Goal: Task Accomplishment & Management: Manage account settings

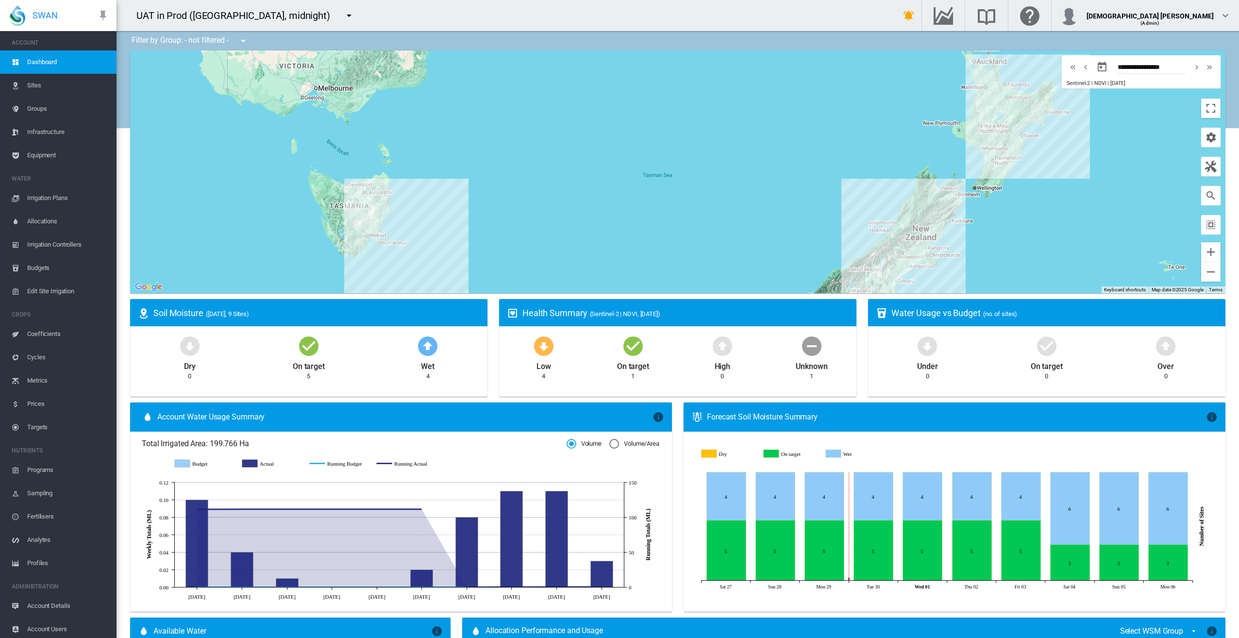
click at [343, 17] on md-icon "icon-menu-down" at bounding box center [349, 16] width 12 height 12
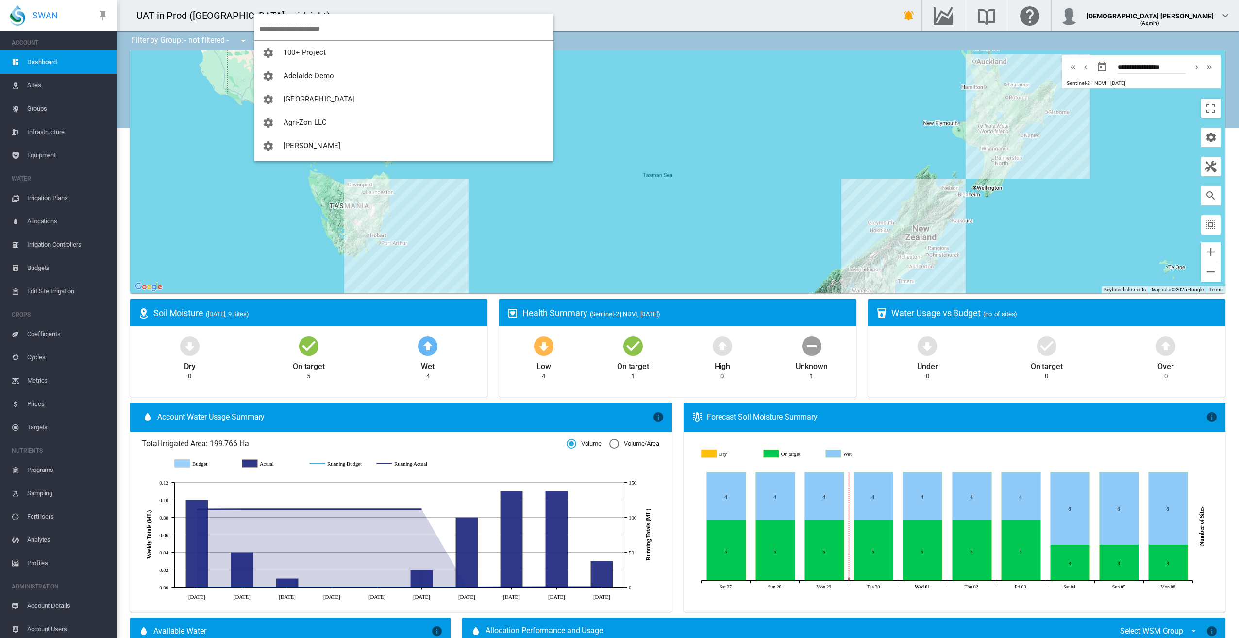
click at [762, 12] on md-backdrop at bounding box center [619, 319] width 1239 height 638
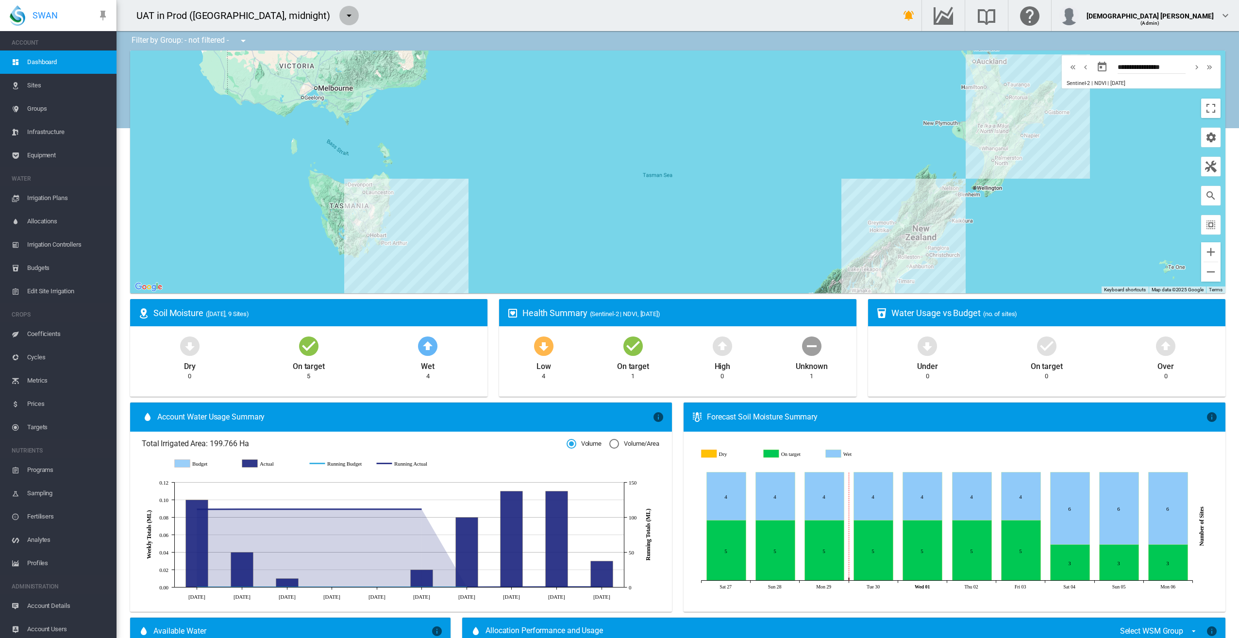
click at [343, 16] on md-icon "icon-menu-down" at bounding box center [349, 16] width 12 height 12
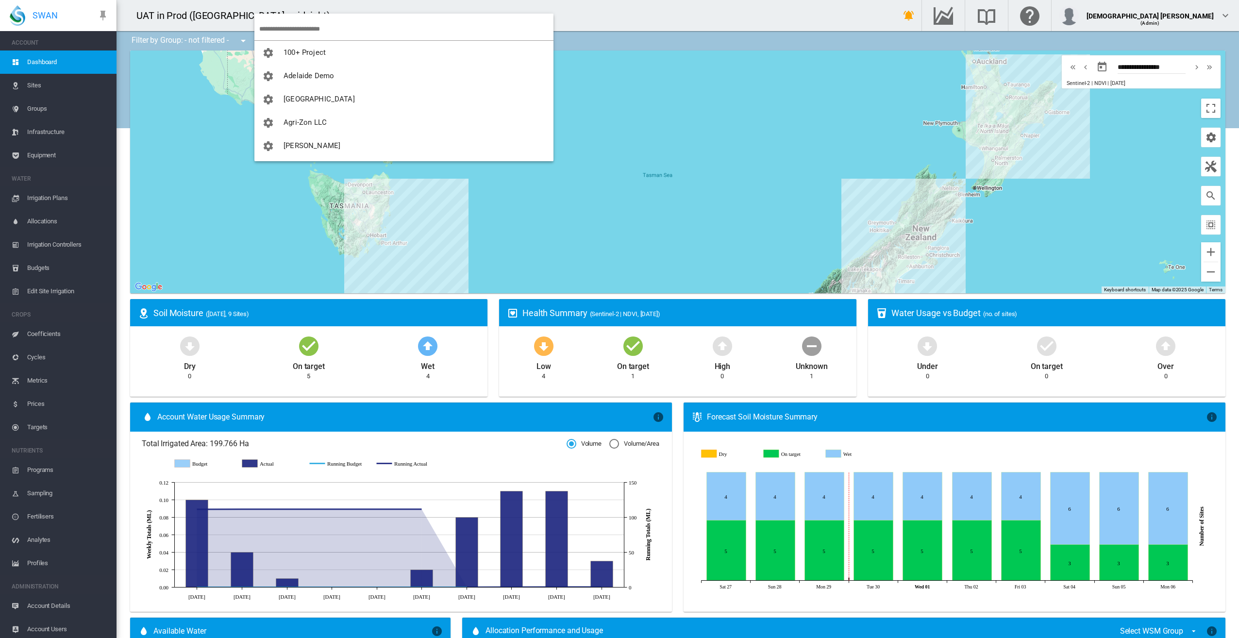
click at [291, 29] on input "search" at bounding box center [406, 28] width 294 height 23
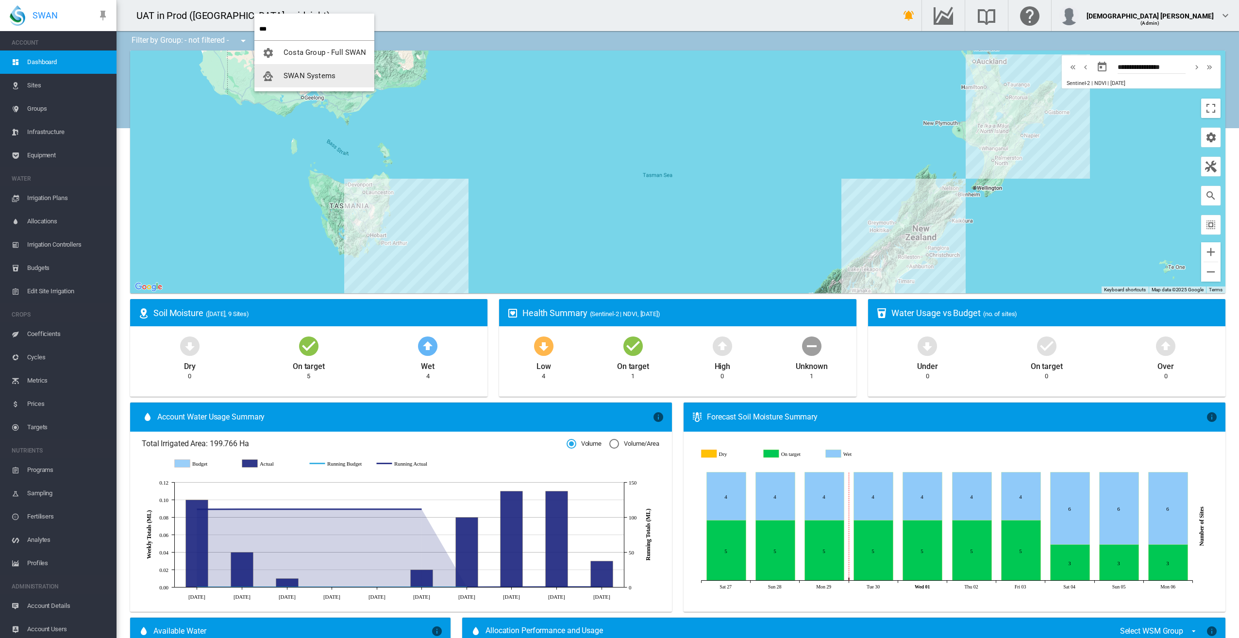
type input "***"
click at [308, 72] on span "SWAN Systems" at bounding box center [310, 75] width 52 height 9
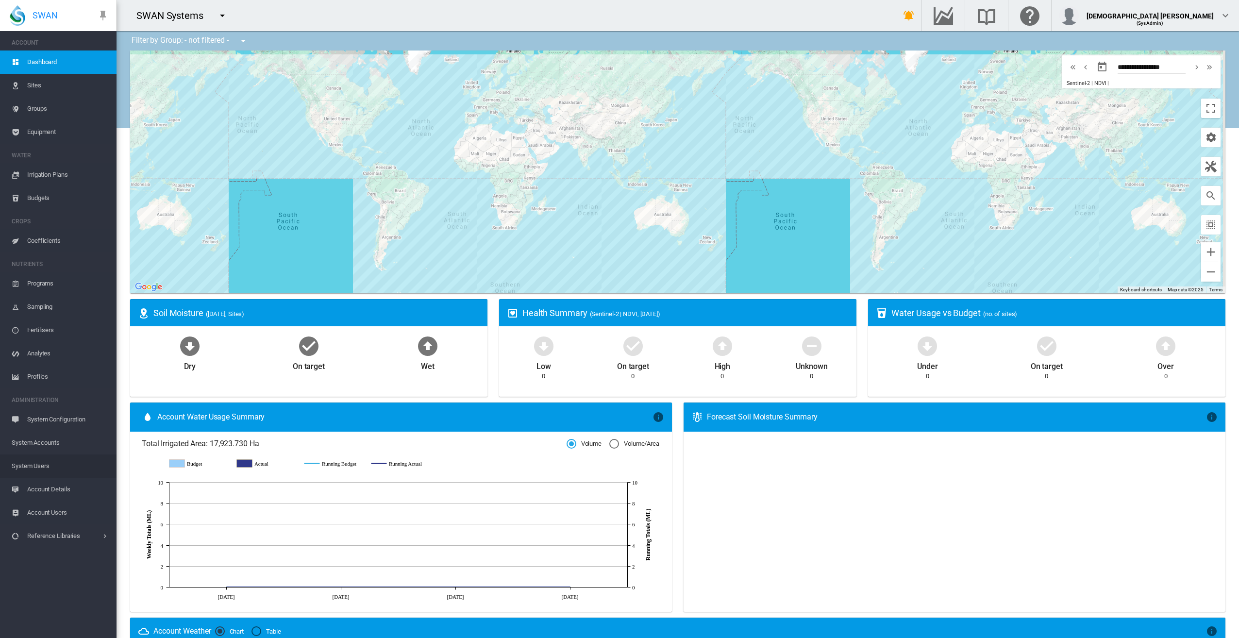
click at [43, 465] on span "System Users" at bounding box center [60, 466] width 97 height 23
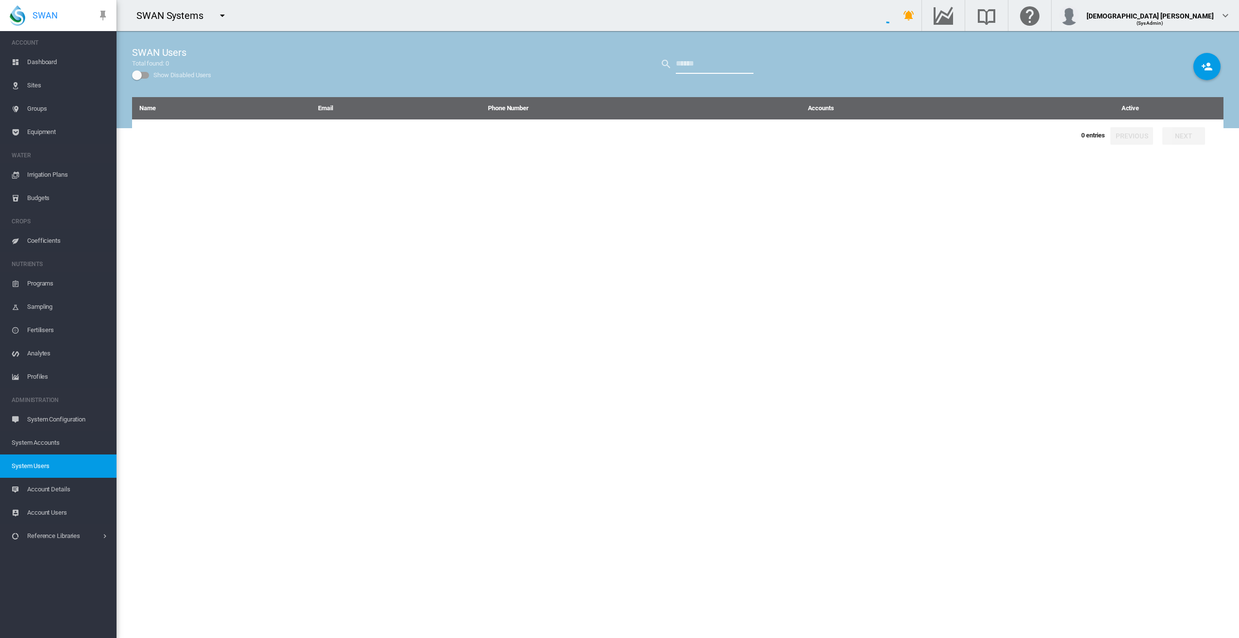
click at [703, 61] on input "text" at bounding box center [715, 63] width 78 height 19
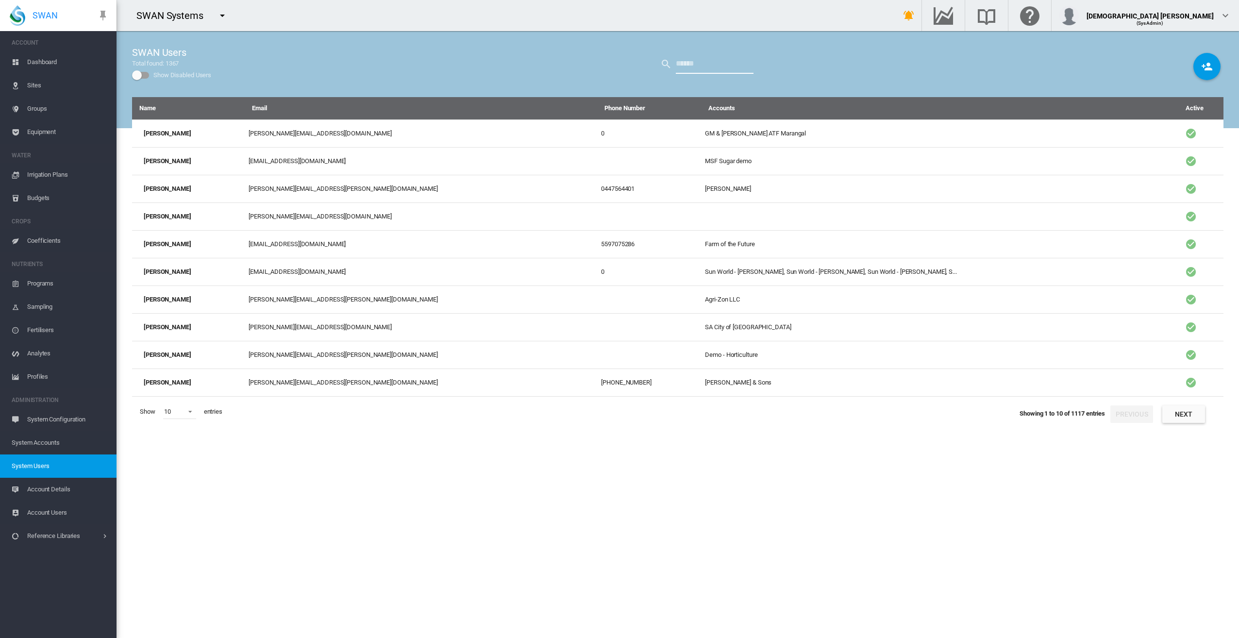
type input "****"
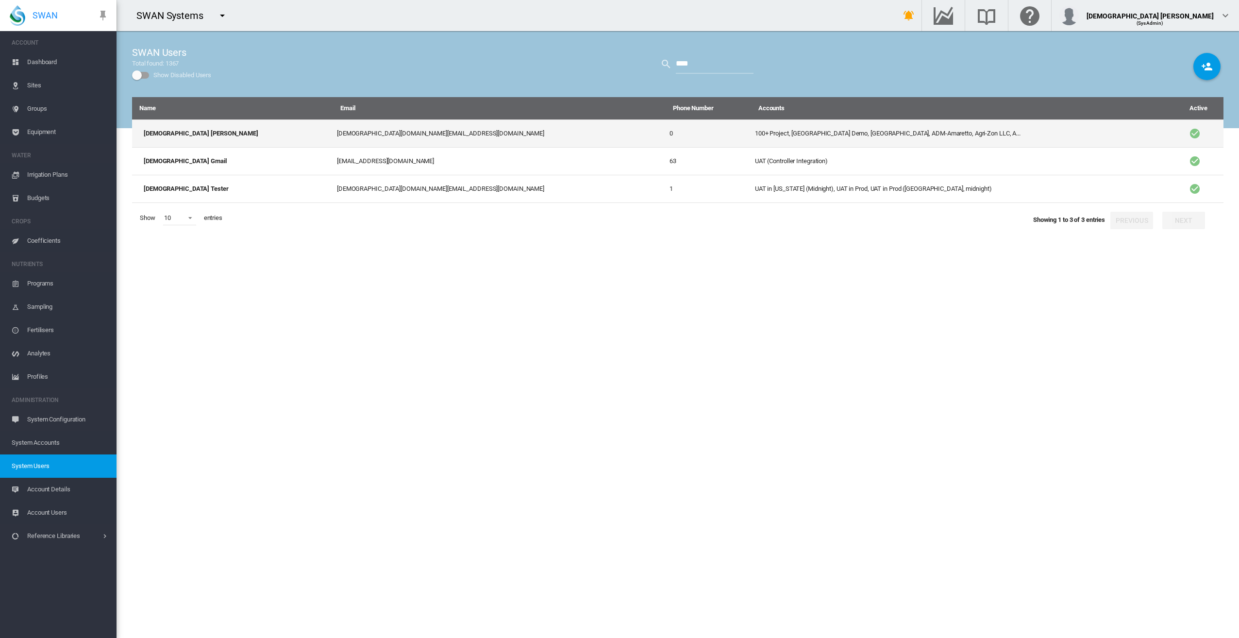
click at [751, 136] on td "100+ Project, [GEOGRAPHIC_DATA] Demo, [GEOGRAPHIC_DATA], ADM-Amaretto, Agri-Zon…" at bounding box center [962, 133] width 423 height 28
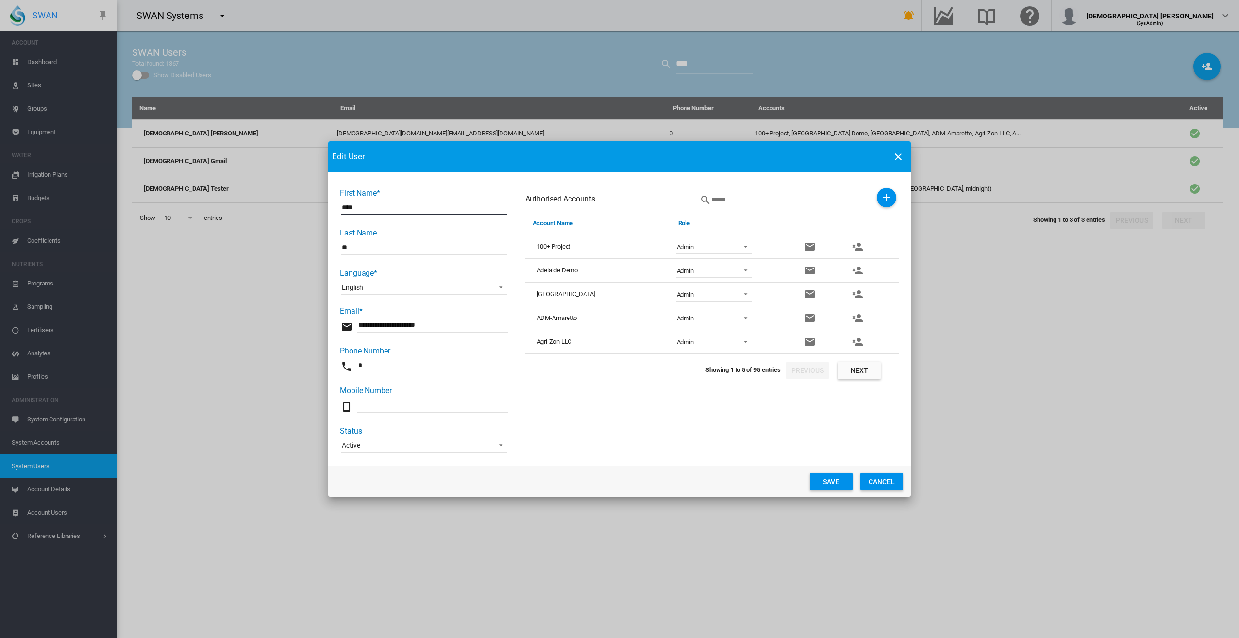
click at [748, 343] on span "First Name* ..." at bounding box center [743, 341] width 12 height 9
click at [727, 393] on md-option "Agronomist" at bounding box center [714, 388] width 91 height 23
click at [868, 369] on button "Next" at bounding box center [859, 370] width 43 height 17
click at [727, 246] on span "Admin" at bounding box center [706, 247] width 58 height 9
click at [719, 344] on md-option "Viewer" at bounding box center [714, 340] width 91 height 23
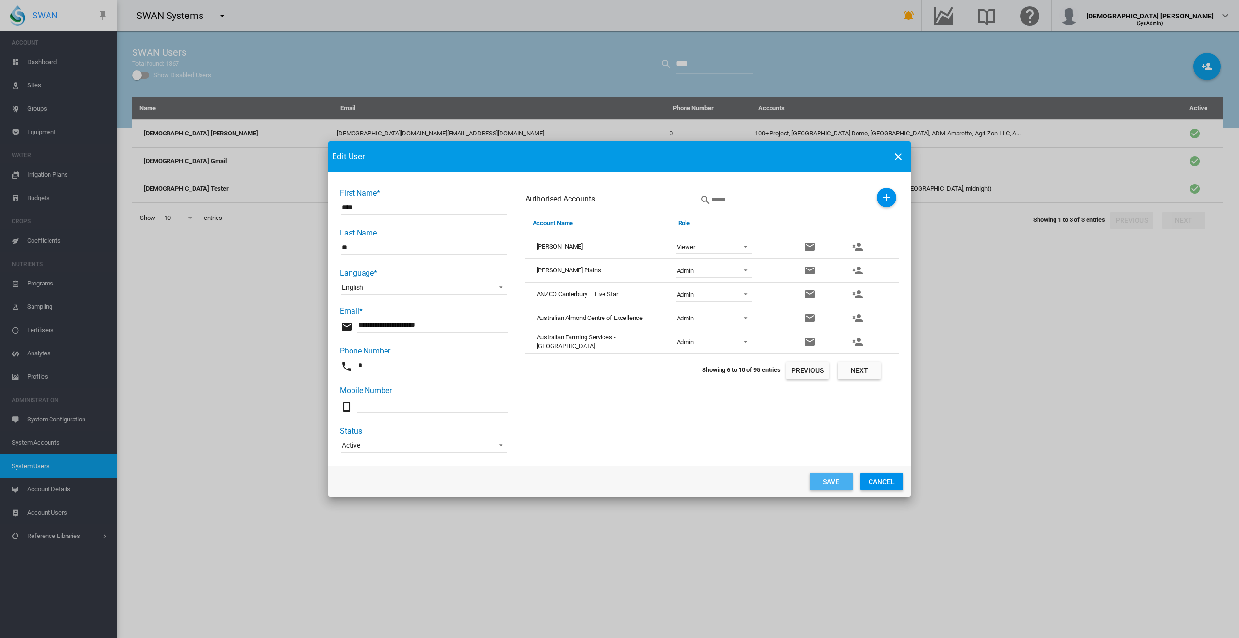
click at [828, 481] on button "Save" at bounding box center [831, 481] width 43 height 17
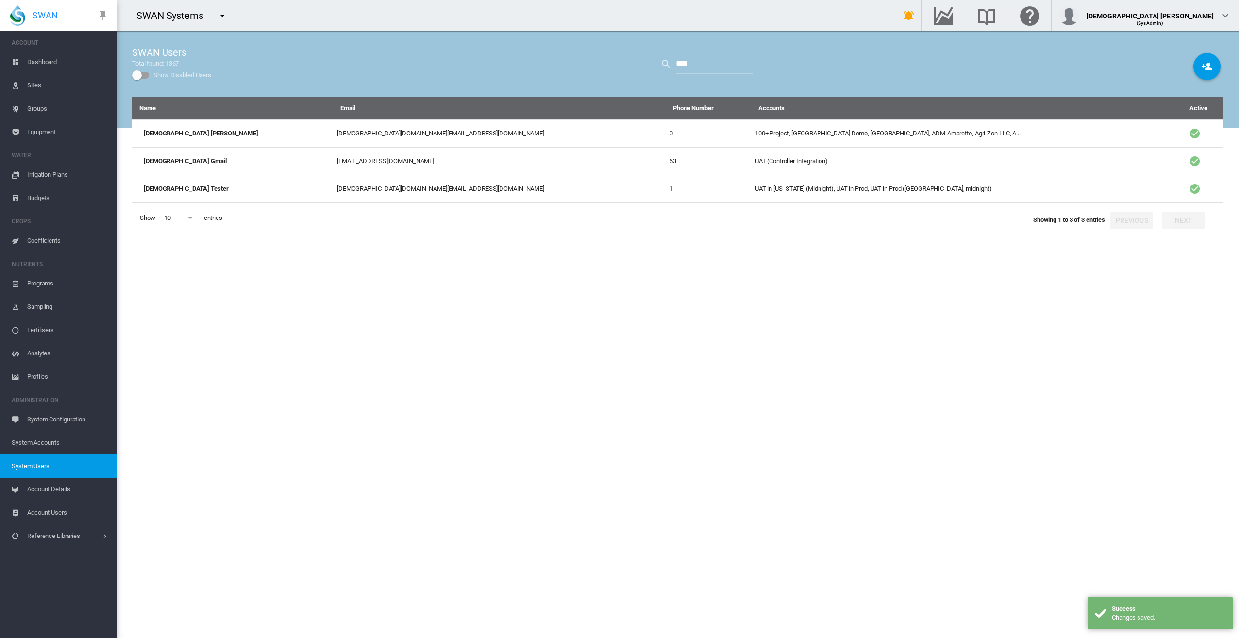
click at [222, 16] on md-icon "icon-menu-down" at bounding box center [223, 16] width 12 height 12
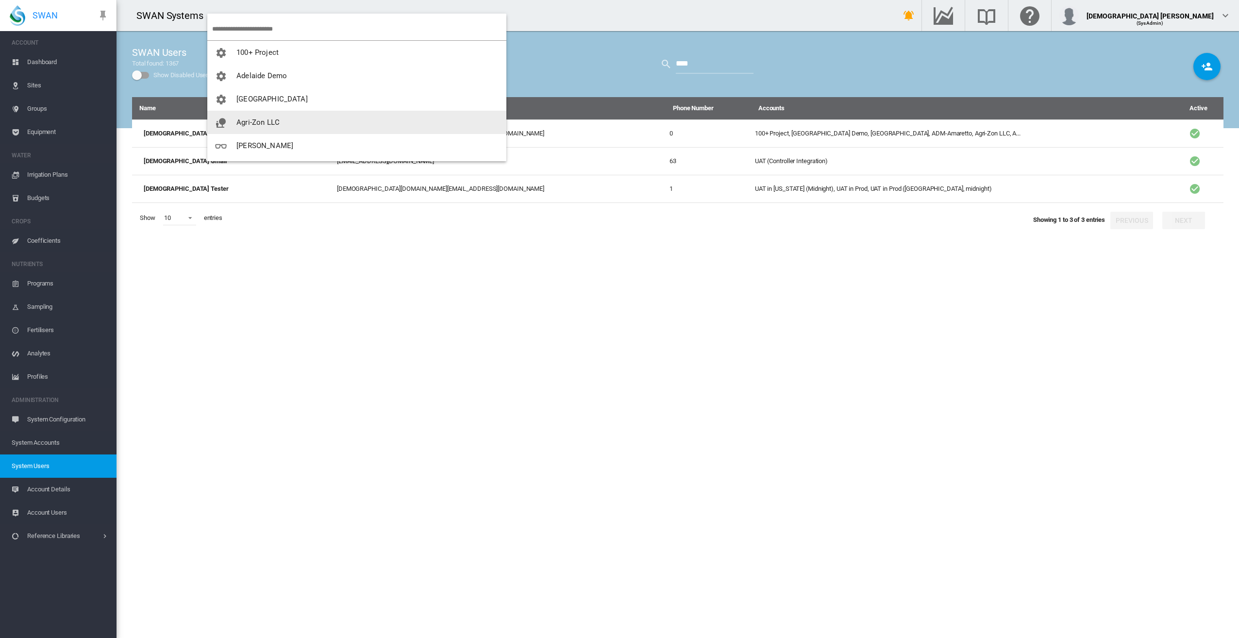
click at [255, 119] on span "Agri-Zon LLC" at bounding box center [258, 122] width 43 height 9
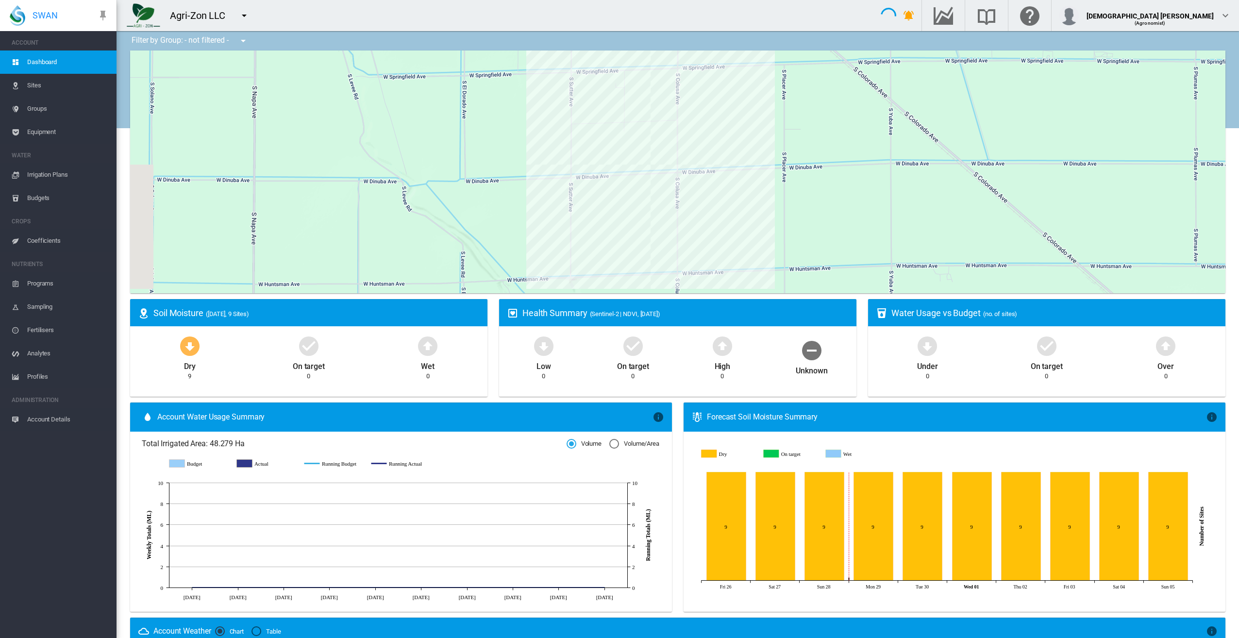
click at [39, 171] on span "Irrigation Plans" at bounding box center [68, 174] width 82 height 23
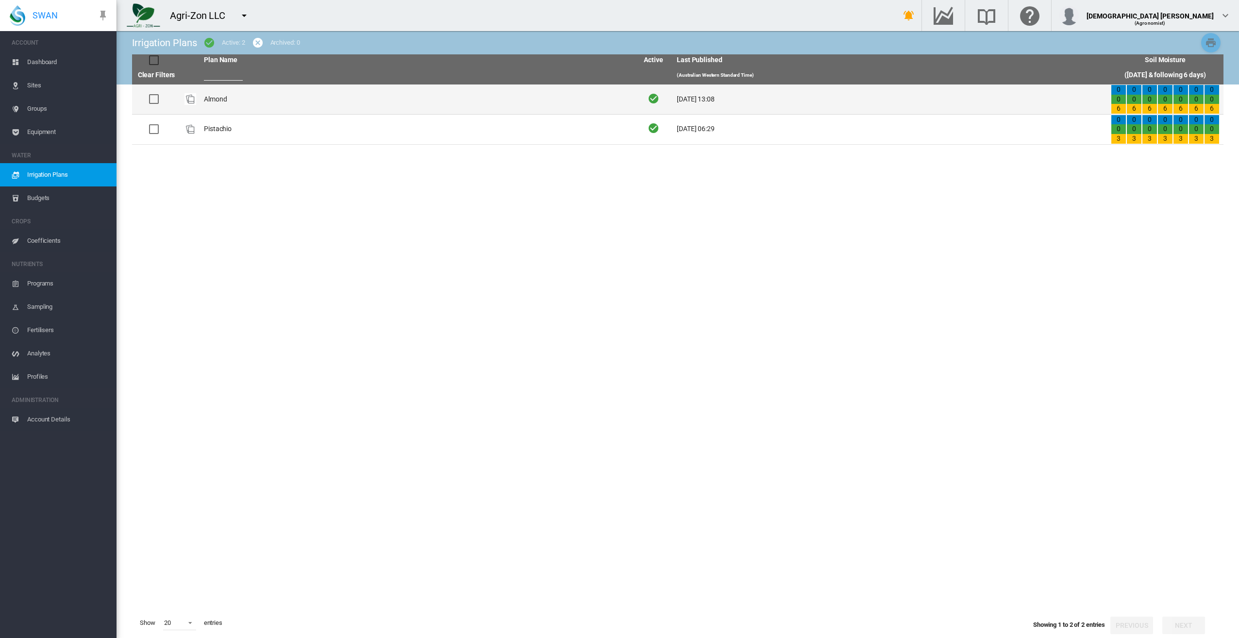
click at [304, 104] on td "Almond" at bounding box center [417, 100] width 434 height 30
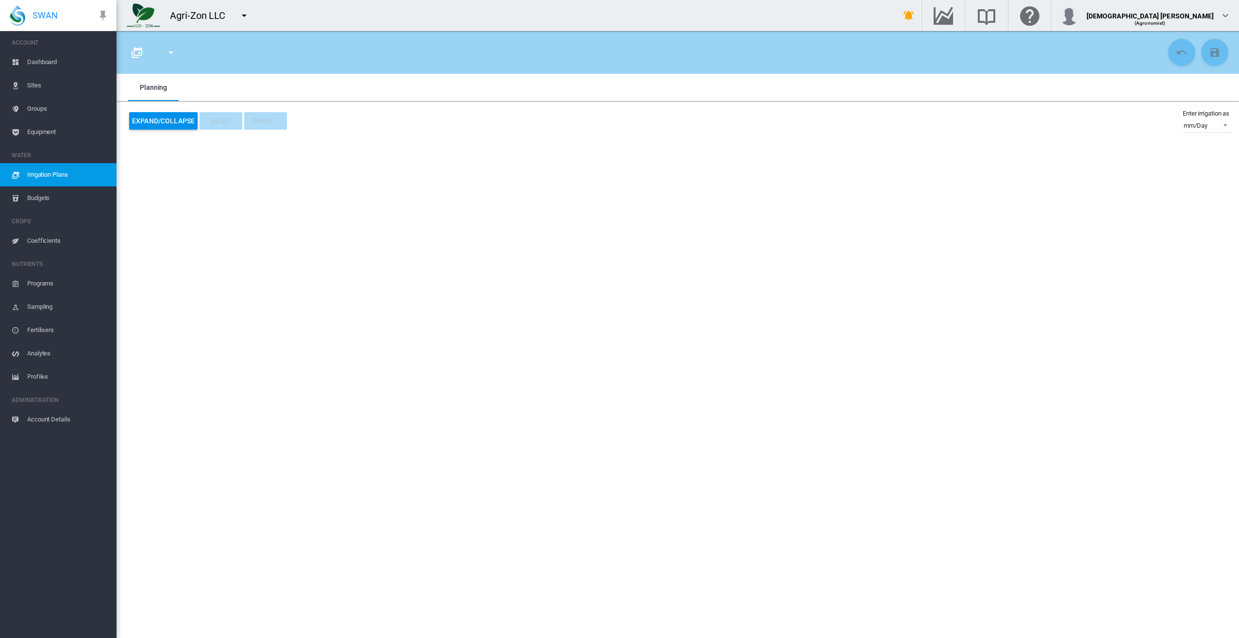
click at [57, 175] on span "Irrigation Plans" at bounding box center [68, 174] width 82 height 23
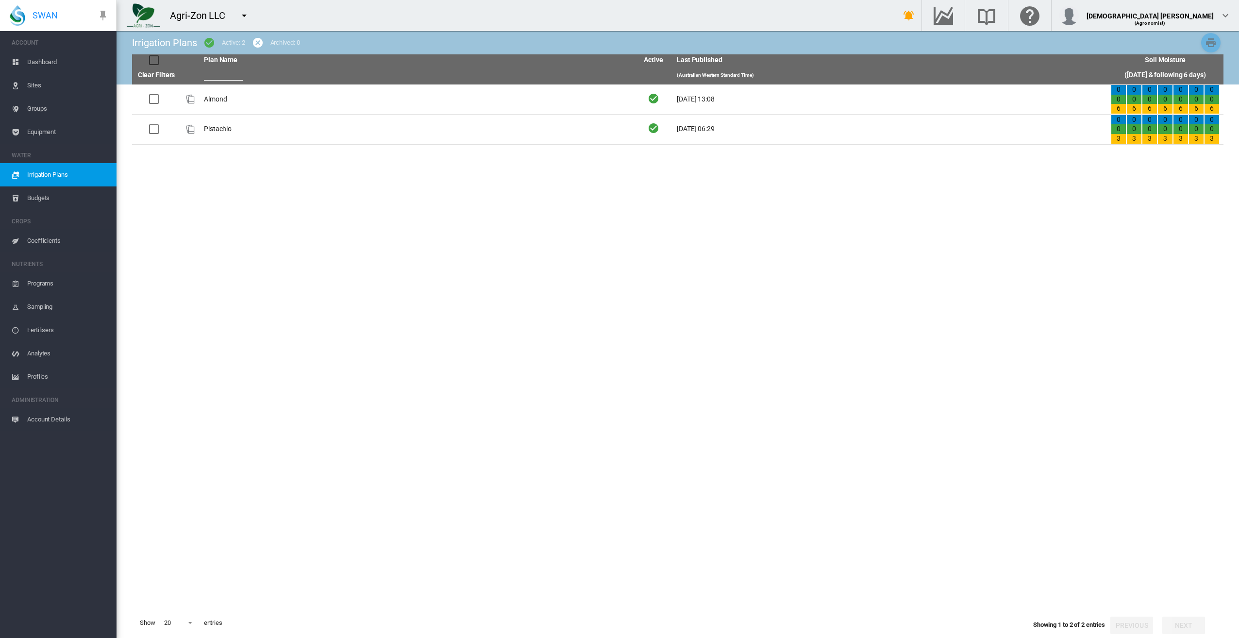
click at [276, 106] on td "Almond" at bounding box center [417, 100] width 434 height 30
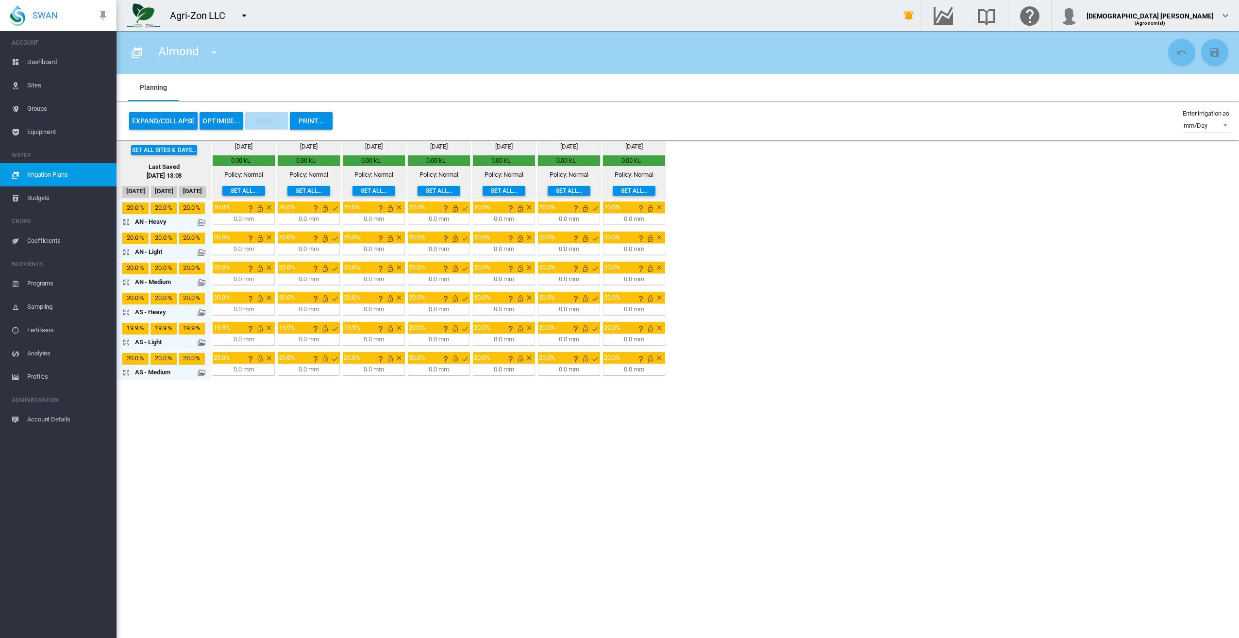
click at [68, 174] on span "Irrigation Plans" at bounding box center [68, 174] width 82 height 23
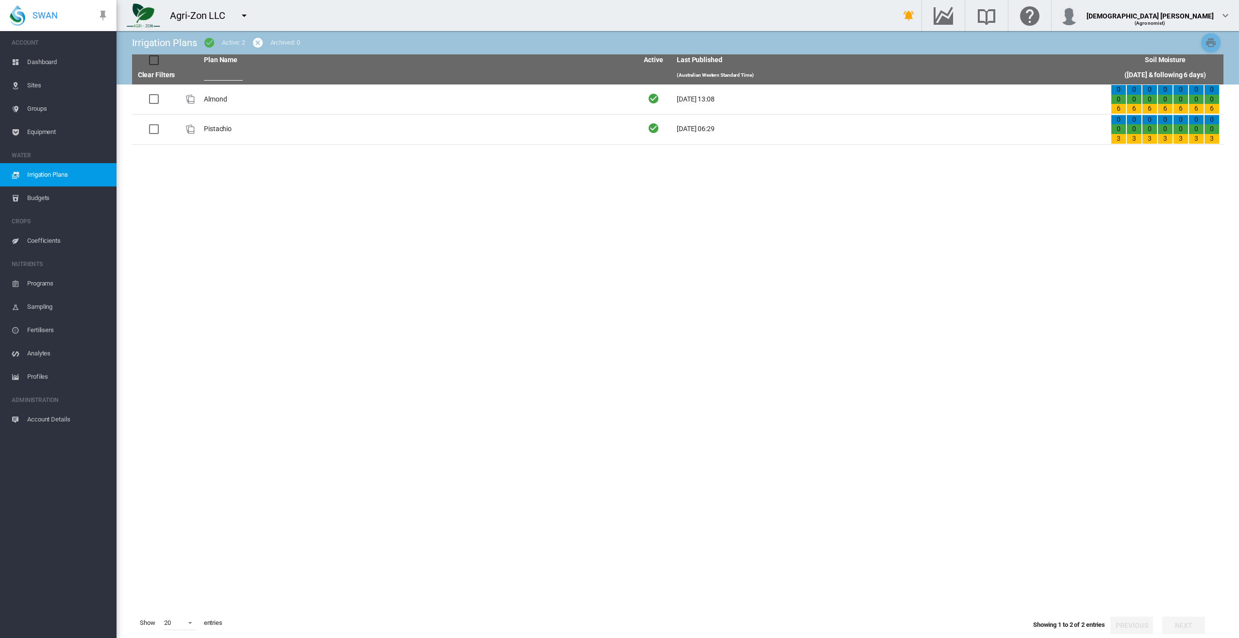
click at [239, 17] on md-icon "icon-menu-down" at bounding box center [244, 16] width 12 height 12
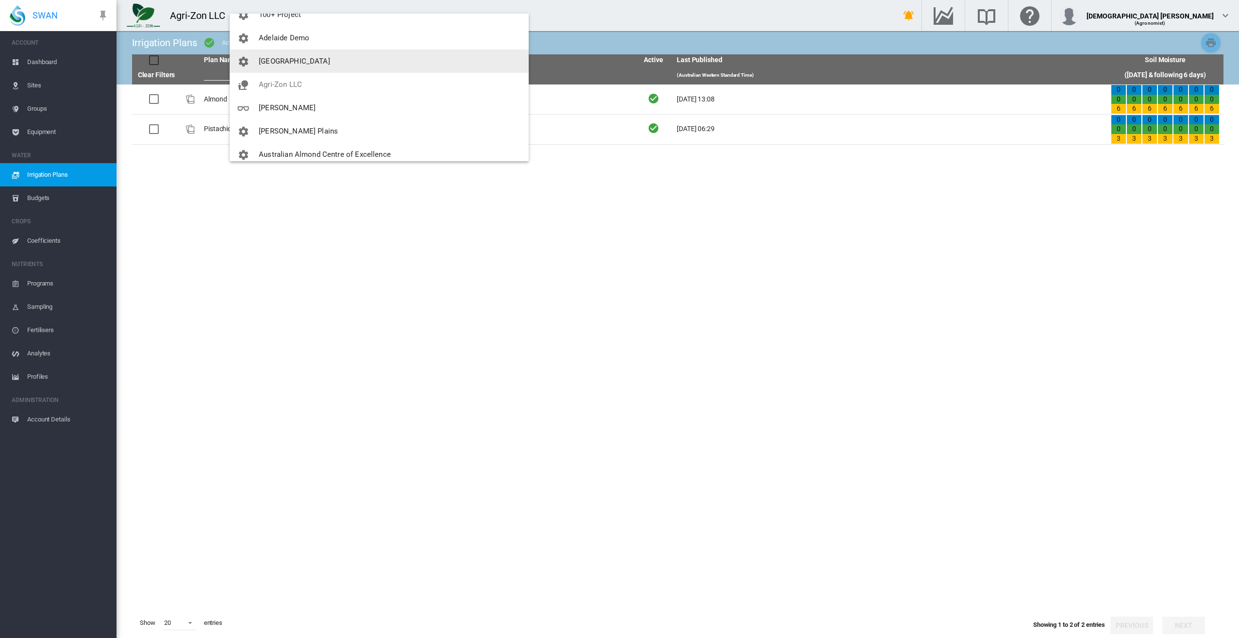
scroll to position [49, 0]
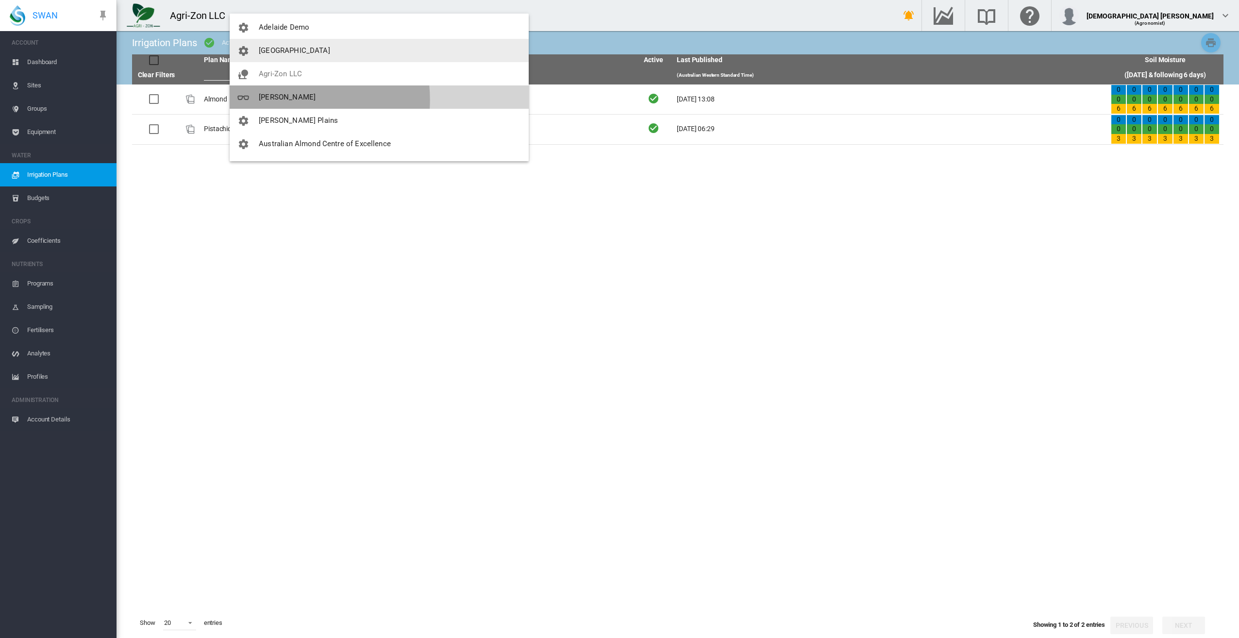
click at [280, 100] on span "[PERSON_NAME]" at bounding box center [287, 97] width 57 height 9
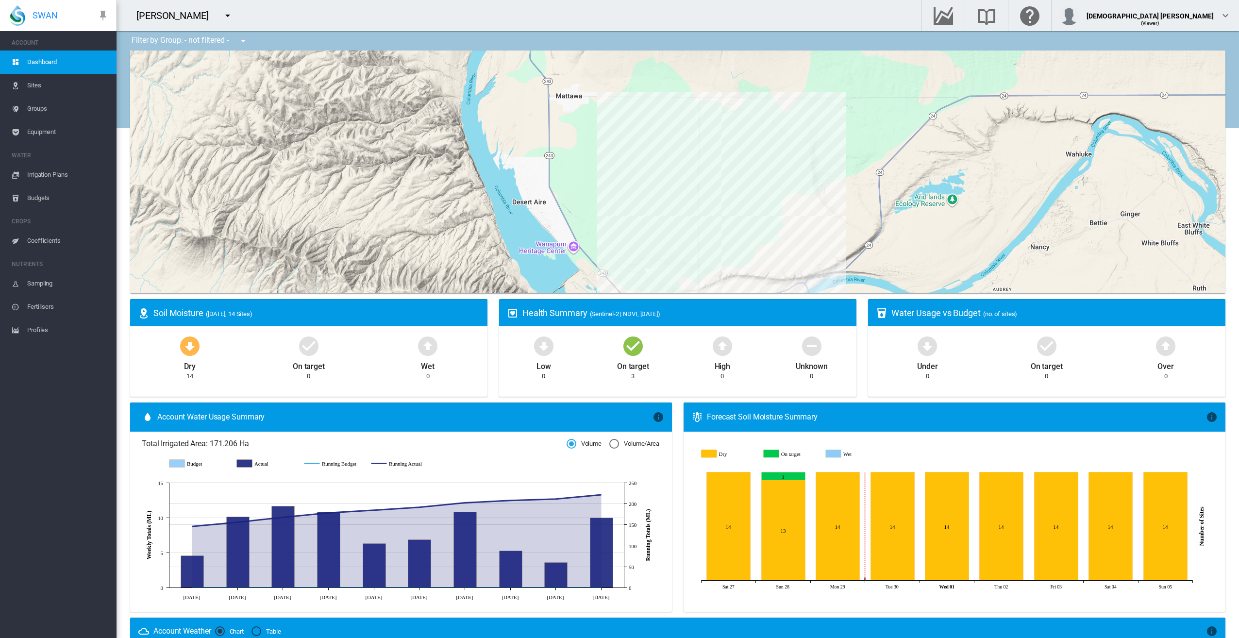
click at [39, 180] on span "Irrigation Plans" at bounding box center [68, 174] width 82 height 23
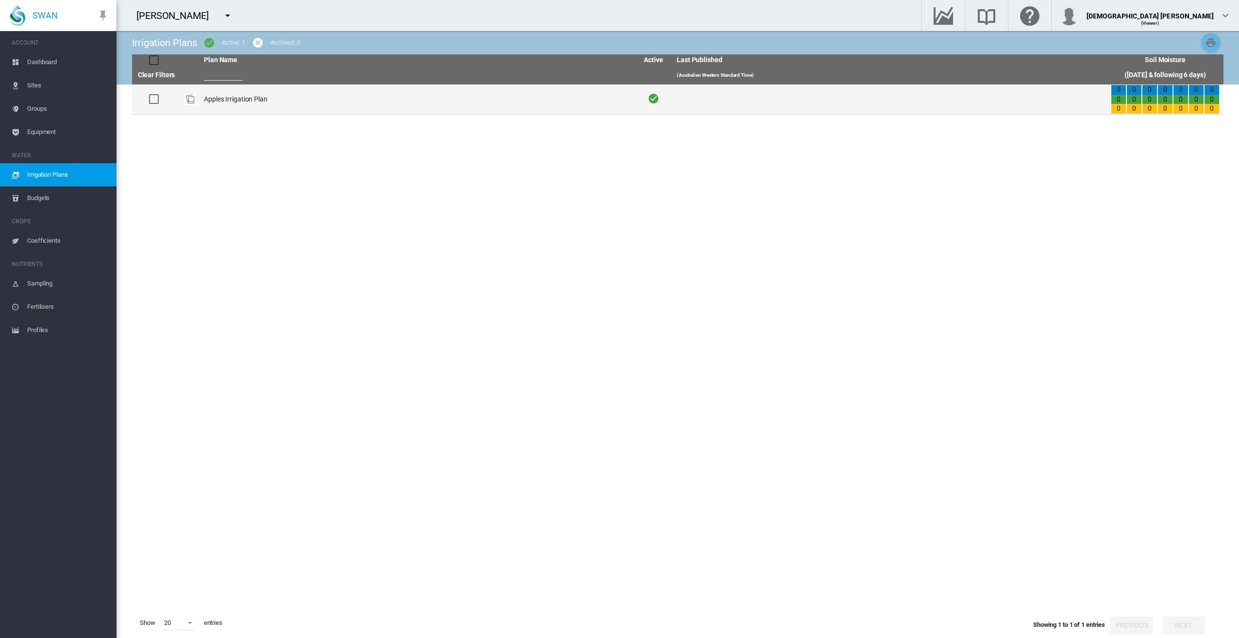
click at [377, 95] on td "Apples Irrigation Plan" at bounding box center [417, 100] width 434 height 30
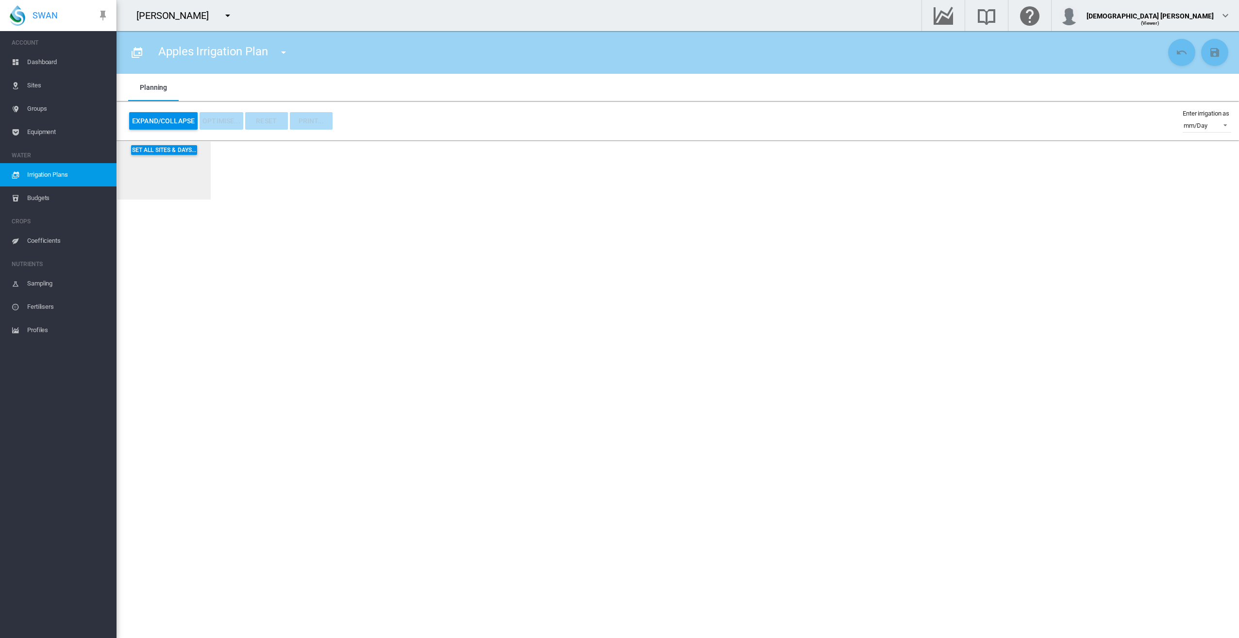
click at [42, 172] on span "Irrigation Plans" at bounding box center [68, 174] width 82 height 23
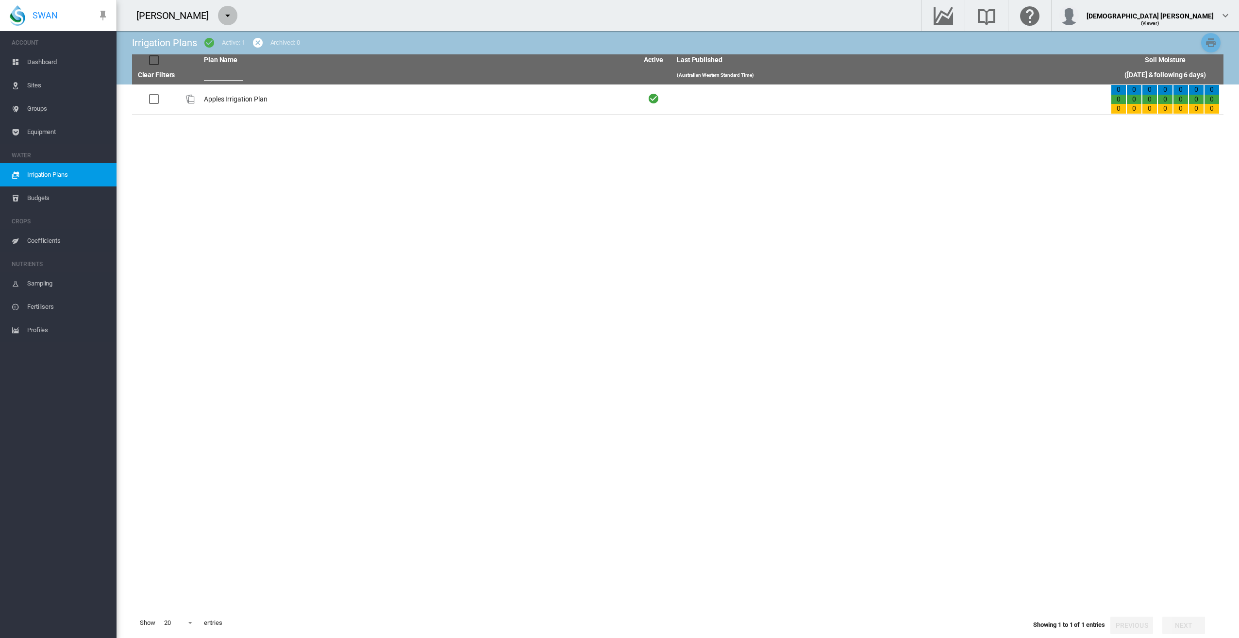
click at [222, 17] on md-icon "icon-menu-down" at bounding box center [228, 16] width 12 height 12
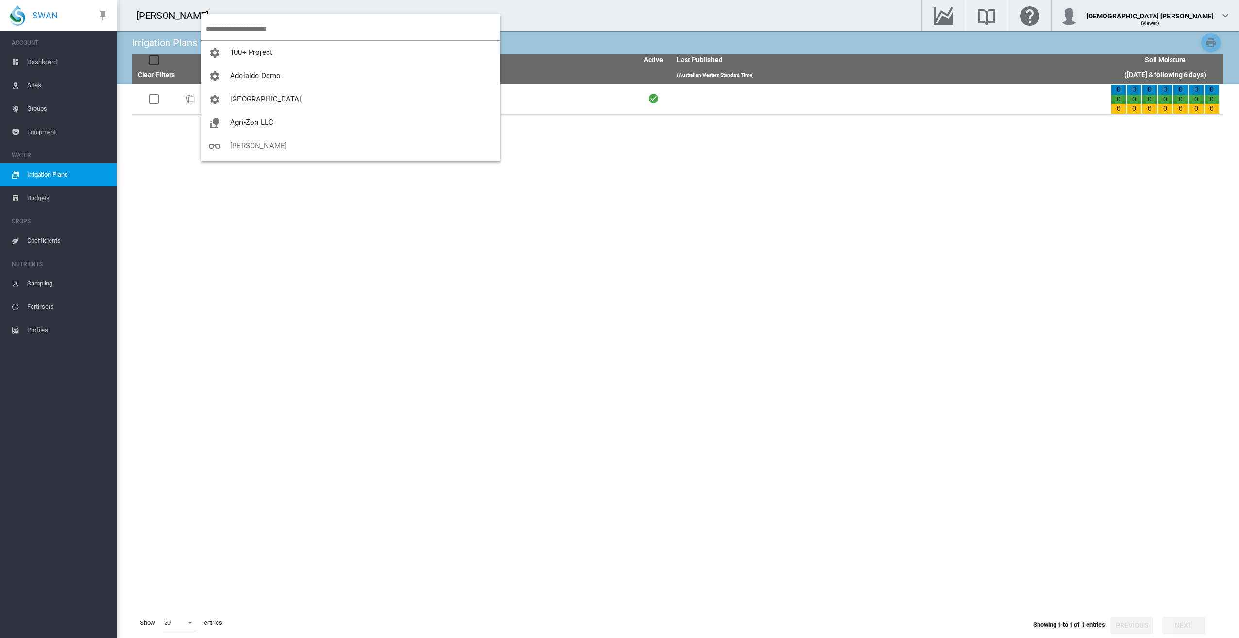
click at [222, 31] on input "search" at bounding box center [353, 28] width 294 height 23
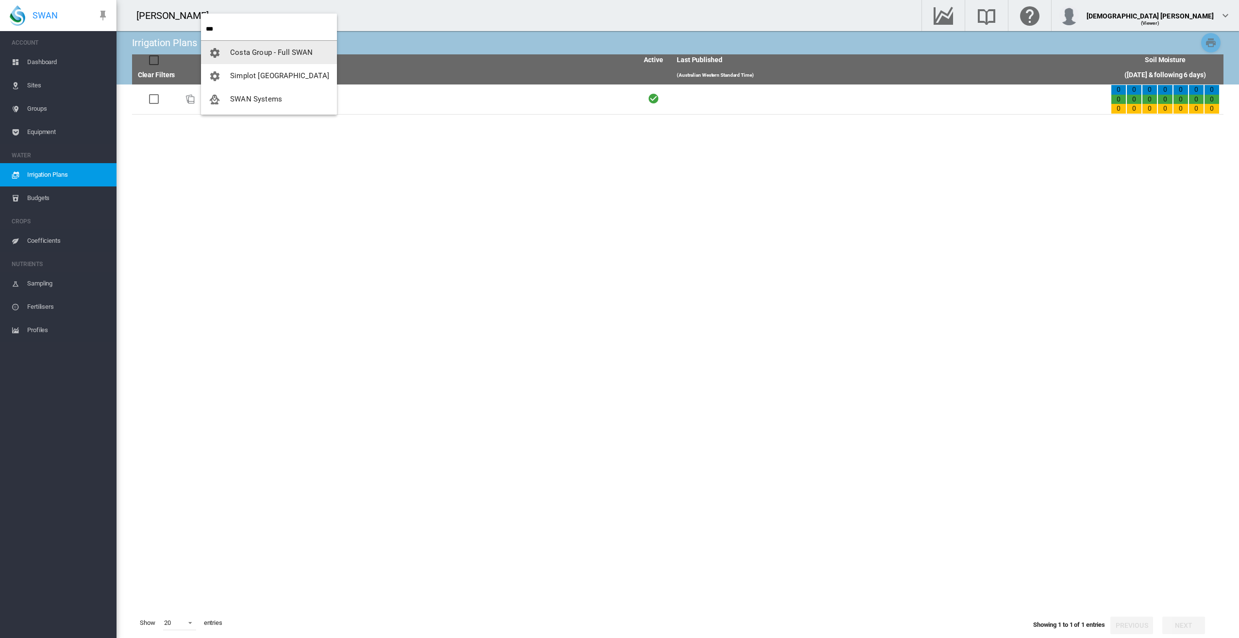
type input "***"
click at [262, 77] on span "SWAN Systems" at bounding box center [256, 75] width 52 height 9
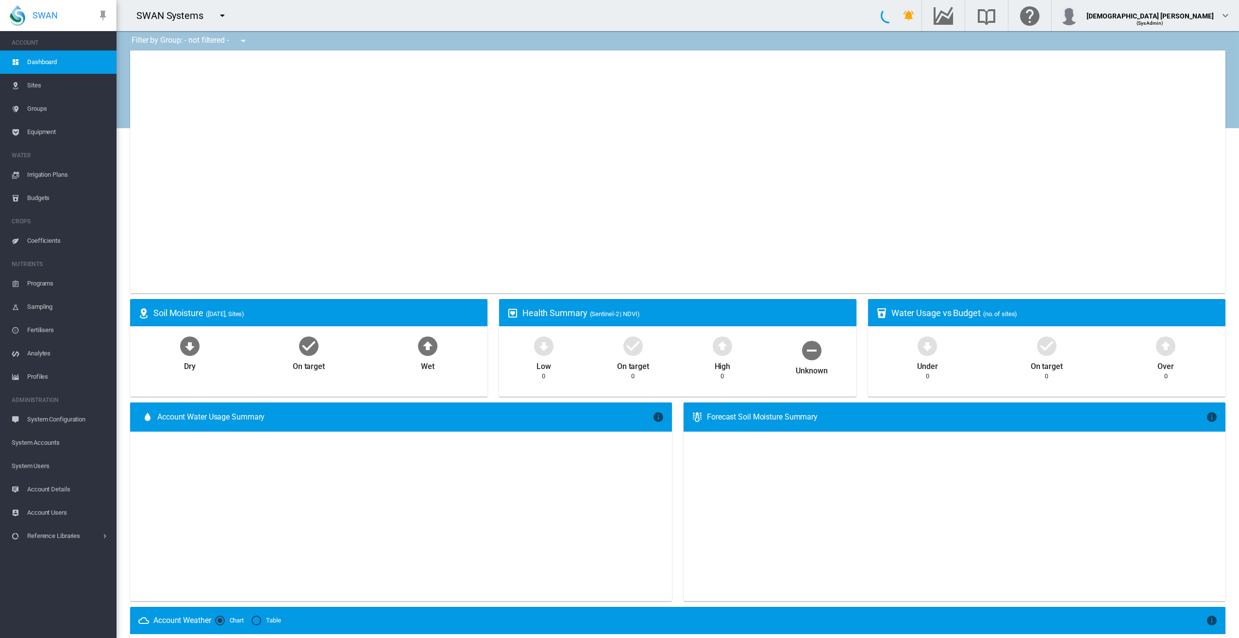
click at [53, 465] on span "System Users" at bounding box center [60, 466] width 97 height 23
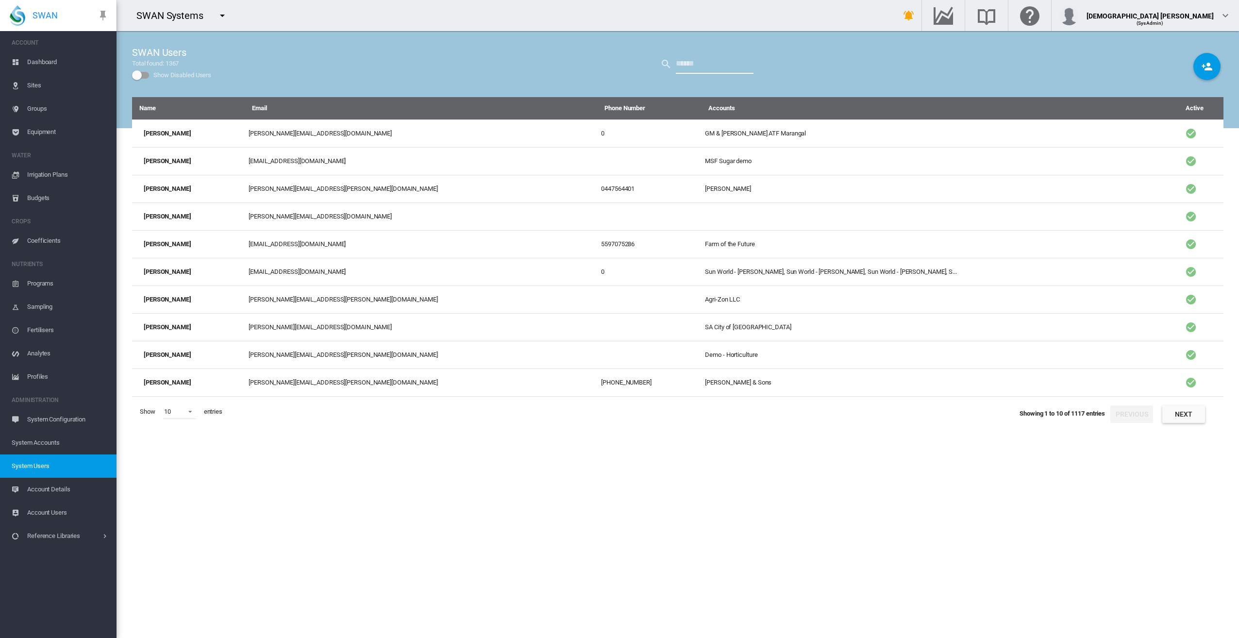
click at [693, 63] on input "text" at bounding box center [715, 63] width 78 height 19
type input "****"
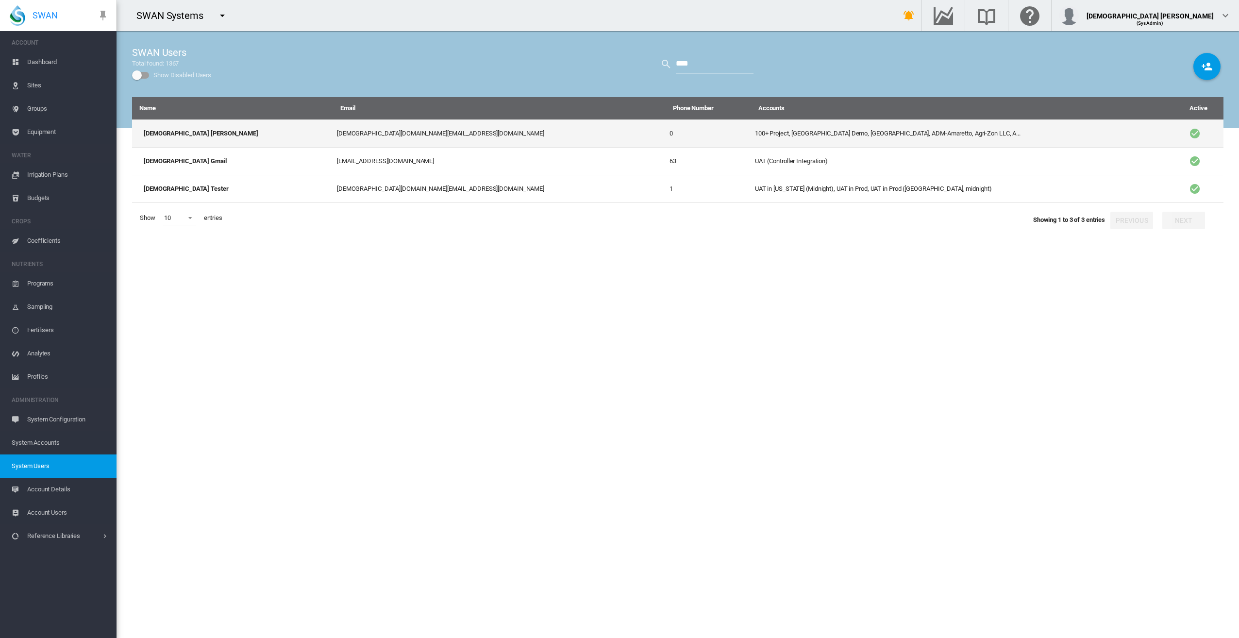
click at [751, 134] on td "100+ Project, [GEOGRAPHIC_DATA] Demo, [GEOGRAPHIC_DATA], ADM-Amaretto, Agri-Zon…" at bounding box center [962, 133] width 423 height 28
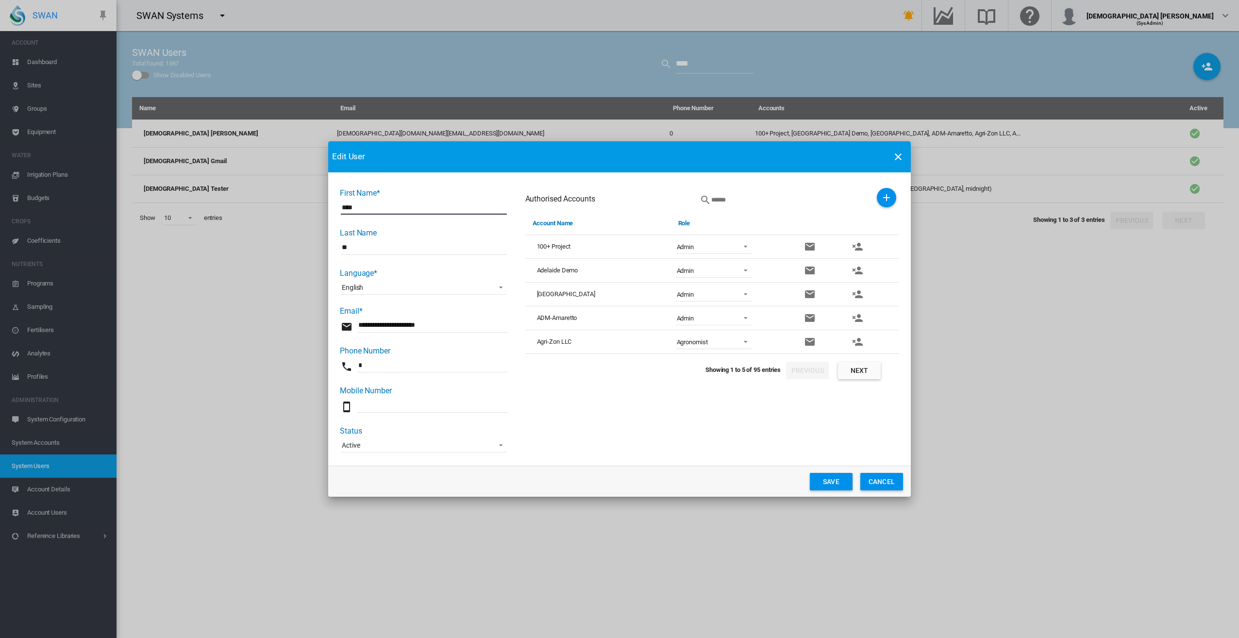
click at [858, 370] on button "Next" at bounding box center [859, 370] width 43 height 17
click at [855, 372] on button "Next" at bounding box center [859, 370] width 43 height 17
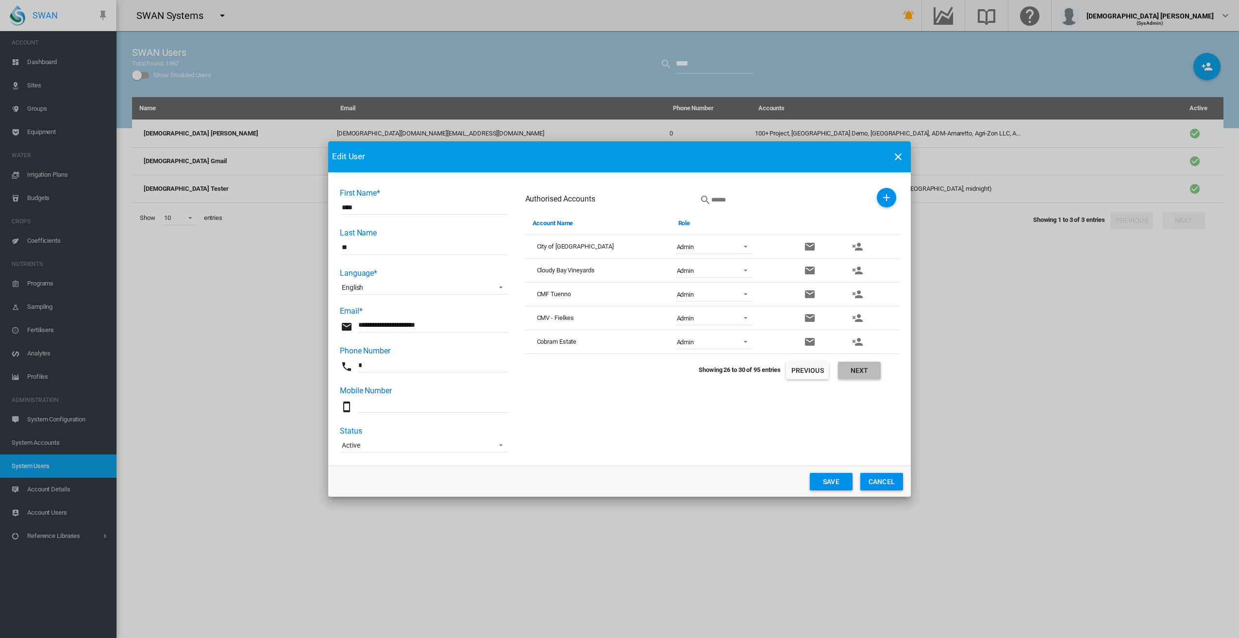
click at [855, 372] on button "Next" at bounding box center [859, 370] width 43 height 17
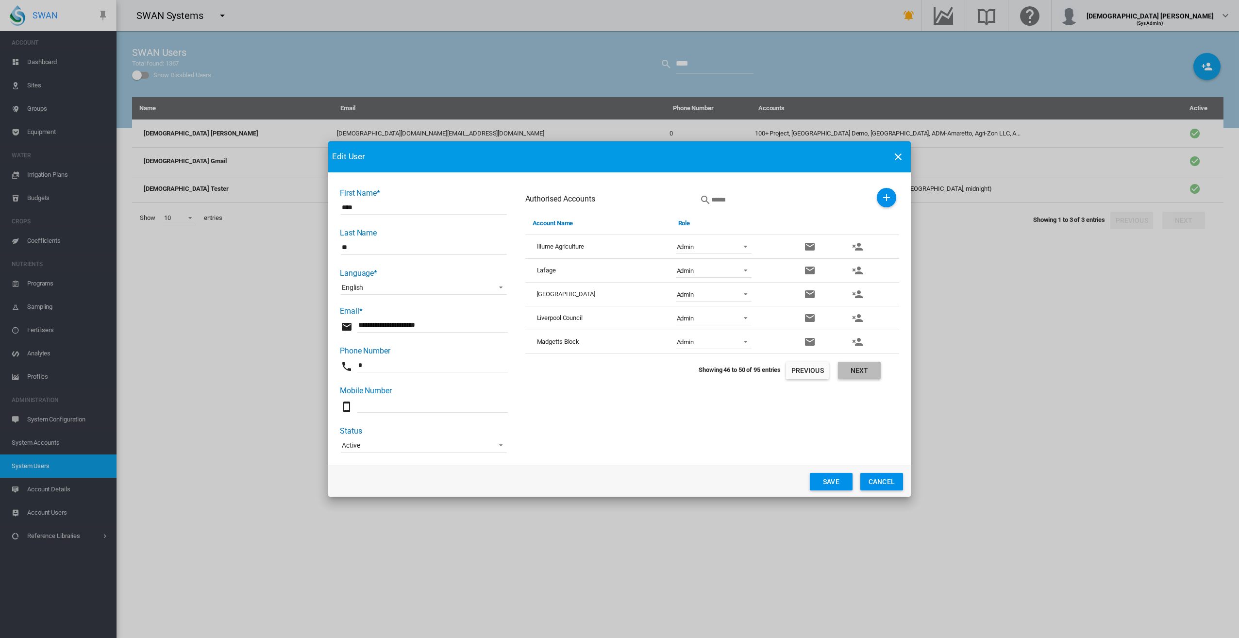
click at [855, 372] on button "Next" at bounding box center [859, 370] width 43 height 17
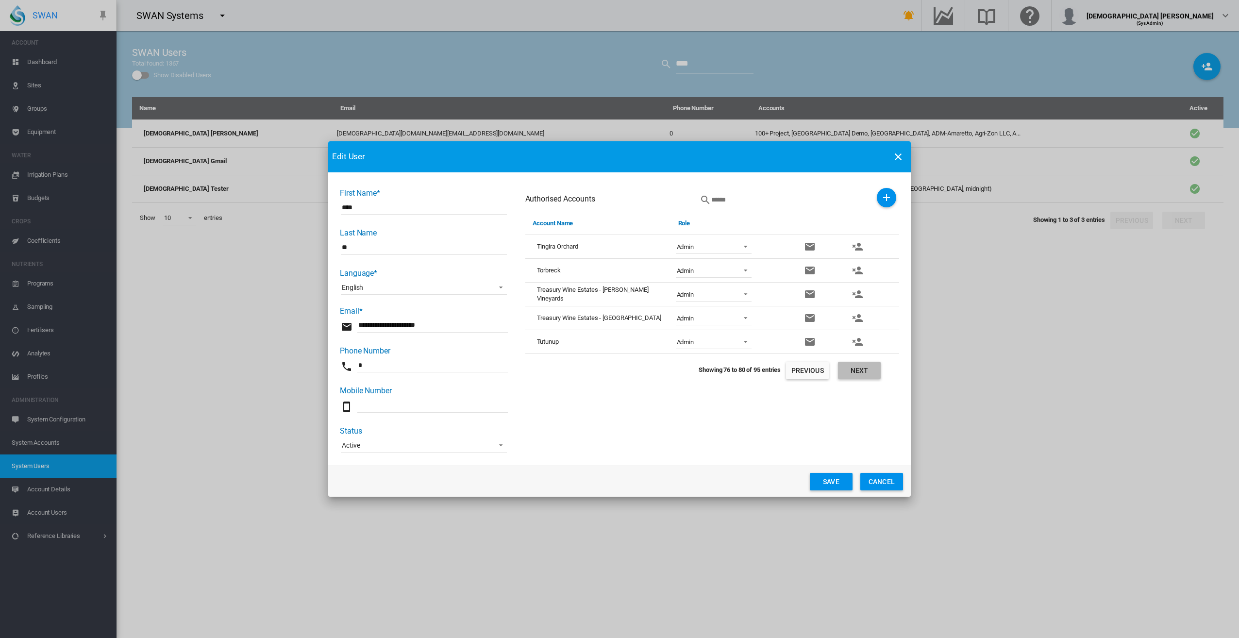
click at [855, 372] on button "Next" at bounding box center [859, 370] width 43 height 17
click at [738, 321] on md-select-value "Admin" at bounding box center [714, 318] width 76 height 15
click at [735, 416] on md-option "Viewer" at bounding box center [714, 411] width 91 height 23
click at [826, 481] on button "Save" at bounding box center [831, 481] width 43 height 17
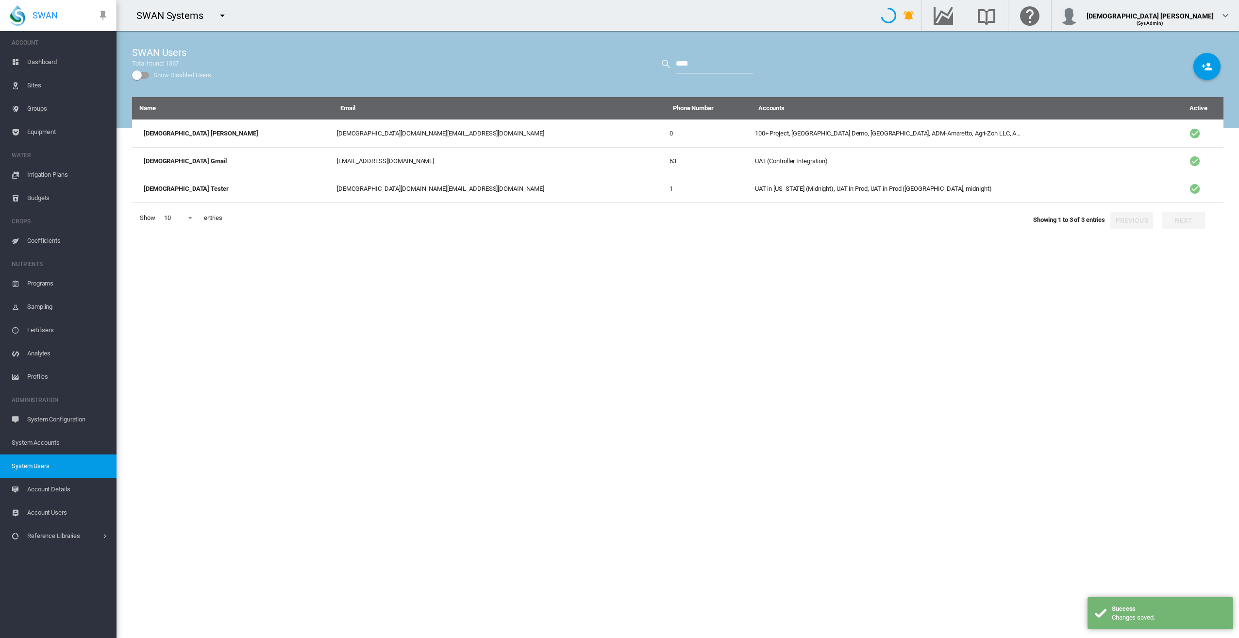
click at [224, 15] on md-icon "icon-menu-down" at bounding box center [223, 16] width 12 height 12
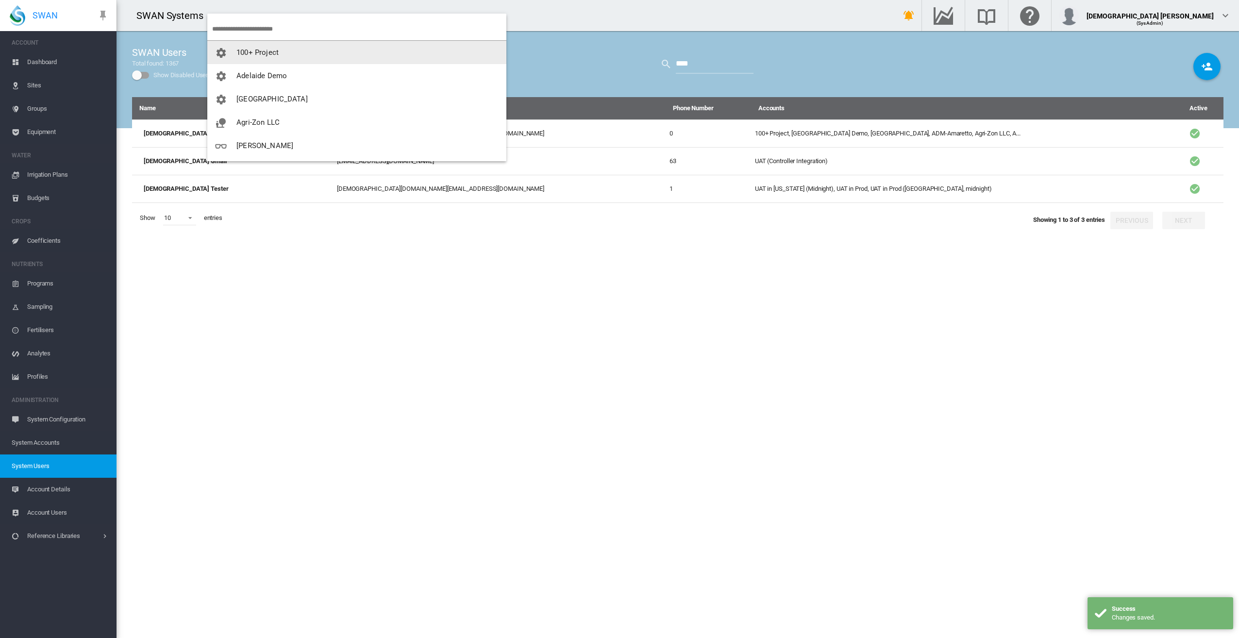
click at [288, 27] on input "search" at bounding box center [359, 28] width 294 height 23
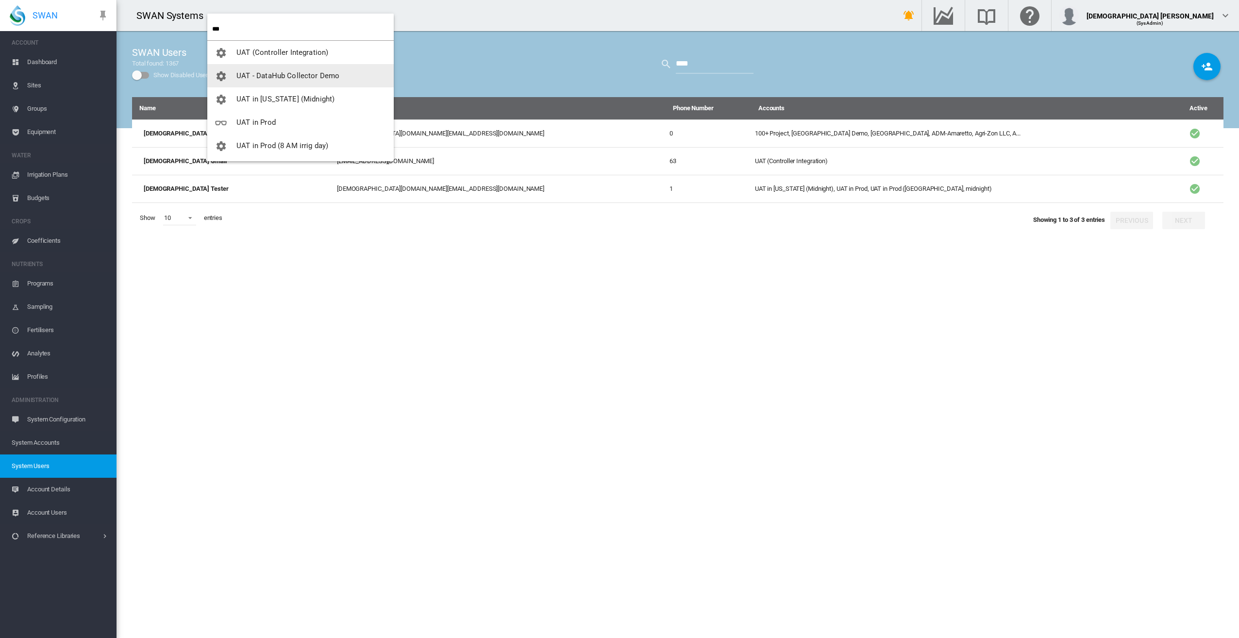
type input "***"
click at [287, 117] on button "UAT in Prod" at bounding box center [300, 122] width 186 height 23
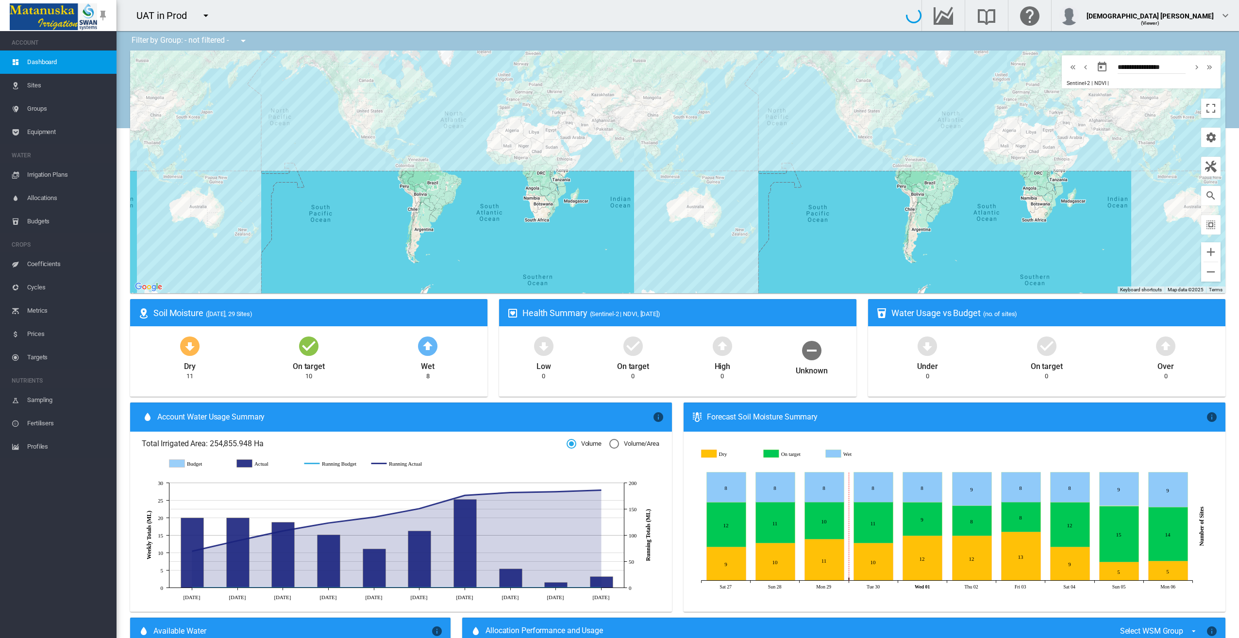
click at [41, 171] on span "Irrigation Plans" at bounding box center [68, 174] width 82 height 23
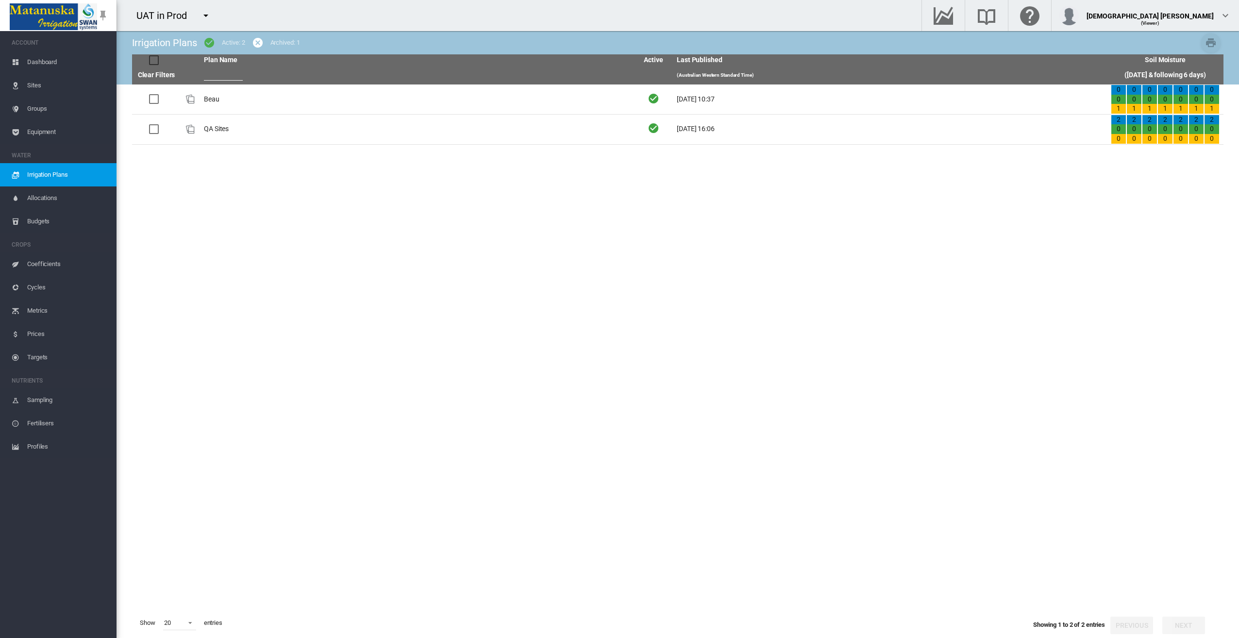
click at [440, 150] on tbody "Beau [DATE] 10:37 0 0 1 0 0 1 0 1 0 1 0 1 0 1 0 1" at bounding box center [678, 347] width 1092 height 524
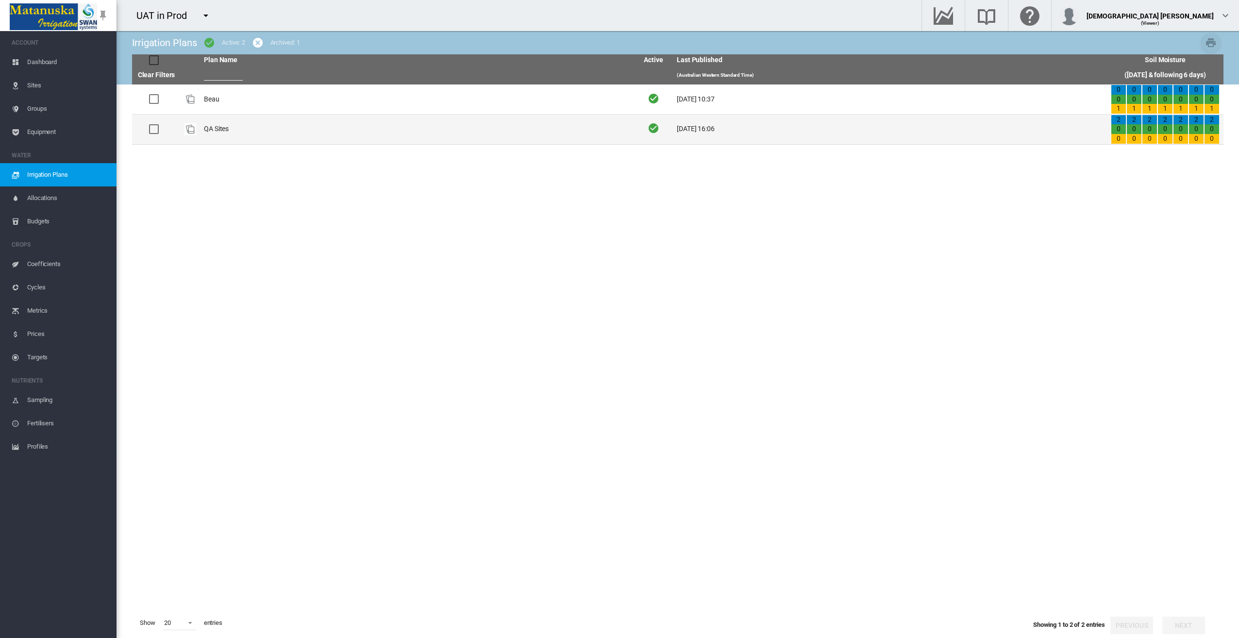
click at [440, 137] on td "QA Sites" at bounding box center [417, 130] width 434 height 30
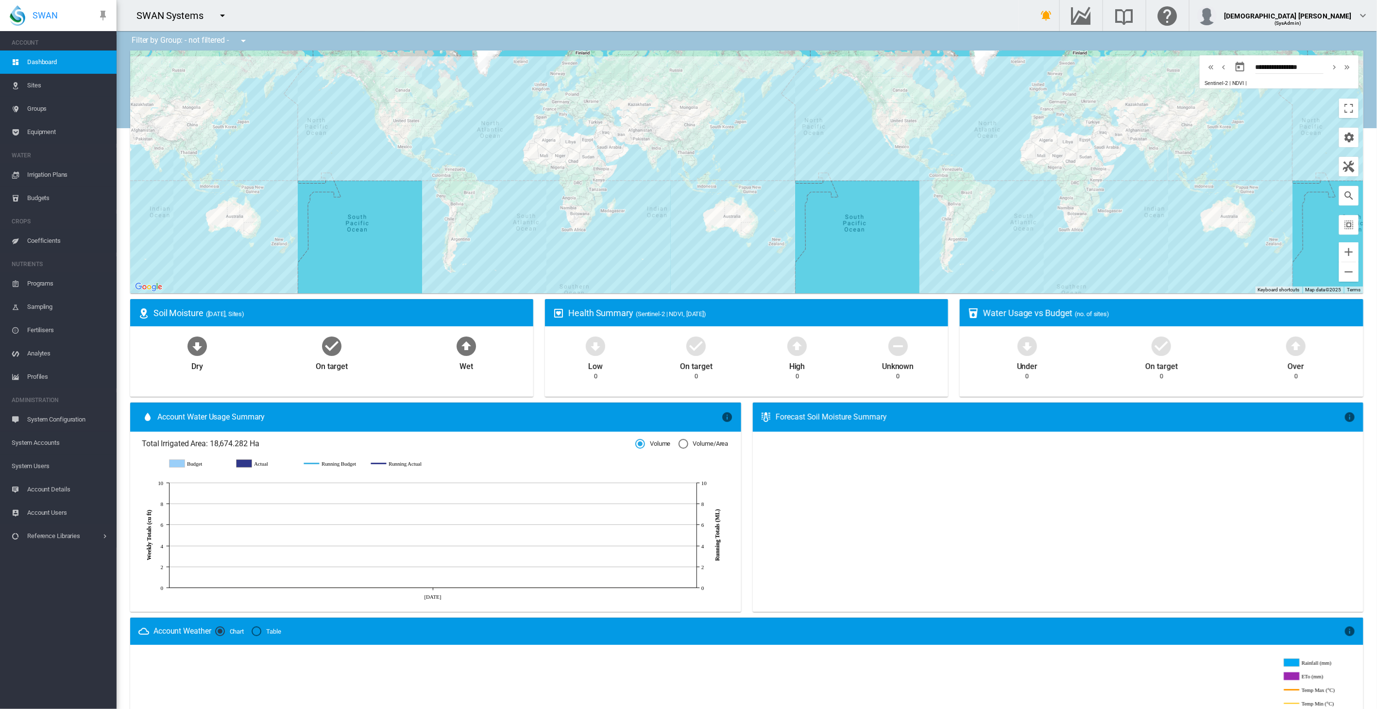
click at [33, 466] on span "System Users" at bounding box center [60, 466] width 97 height 23
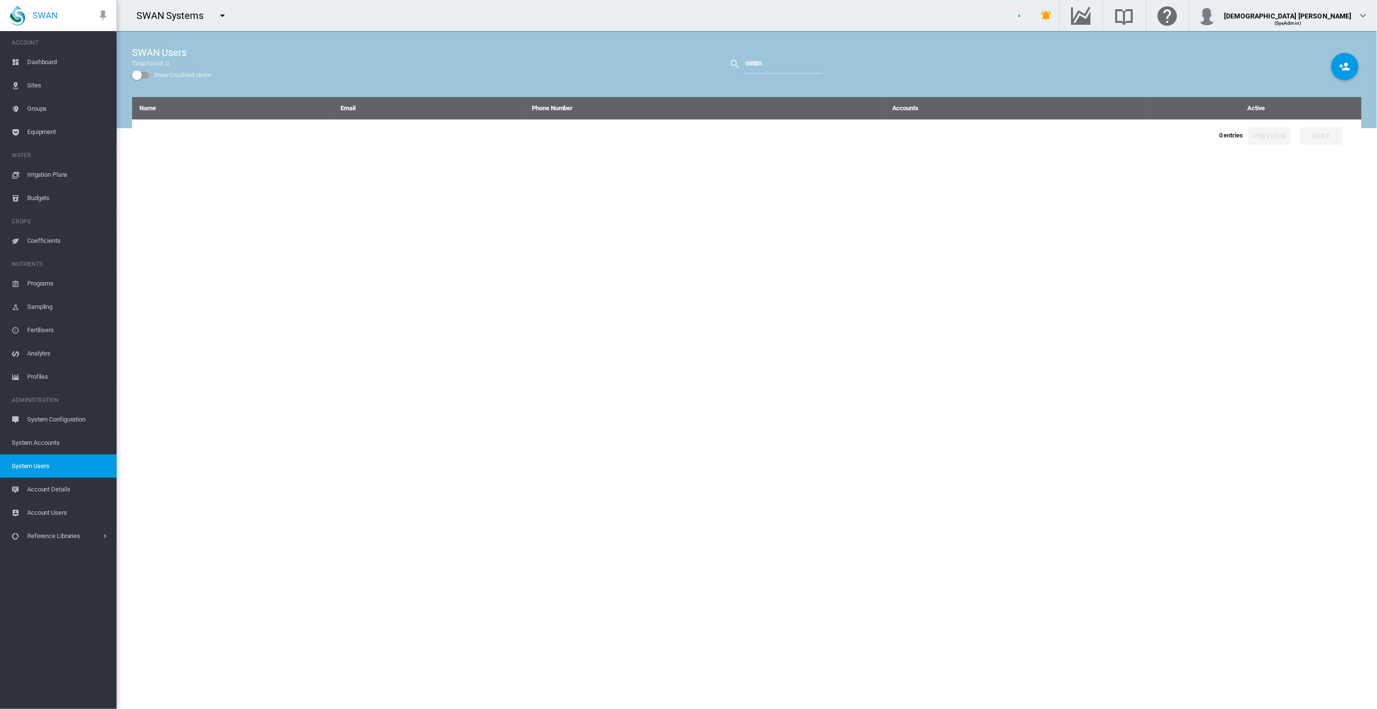
click at [39, 440] on span "System Accounts" at bounding box center [60, 442] width 97 height 23
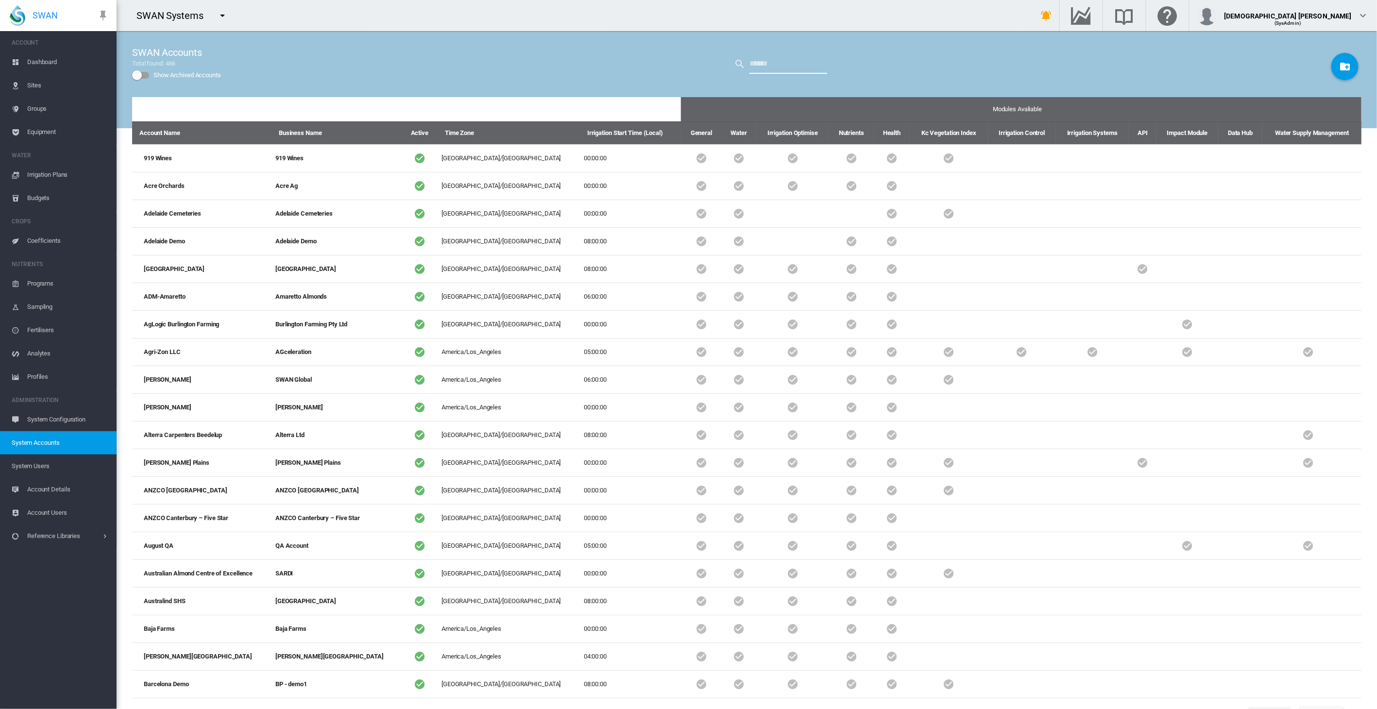
click at [761, 63] on input "text" at bounding box center [788, 63] width 78 height 19
type input "***"
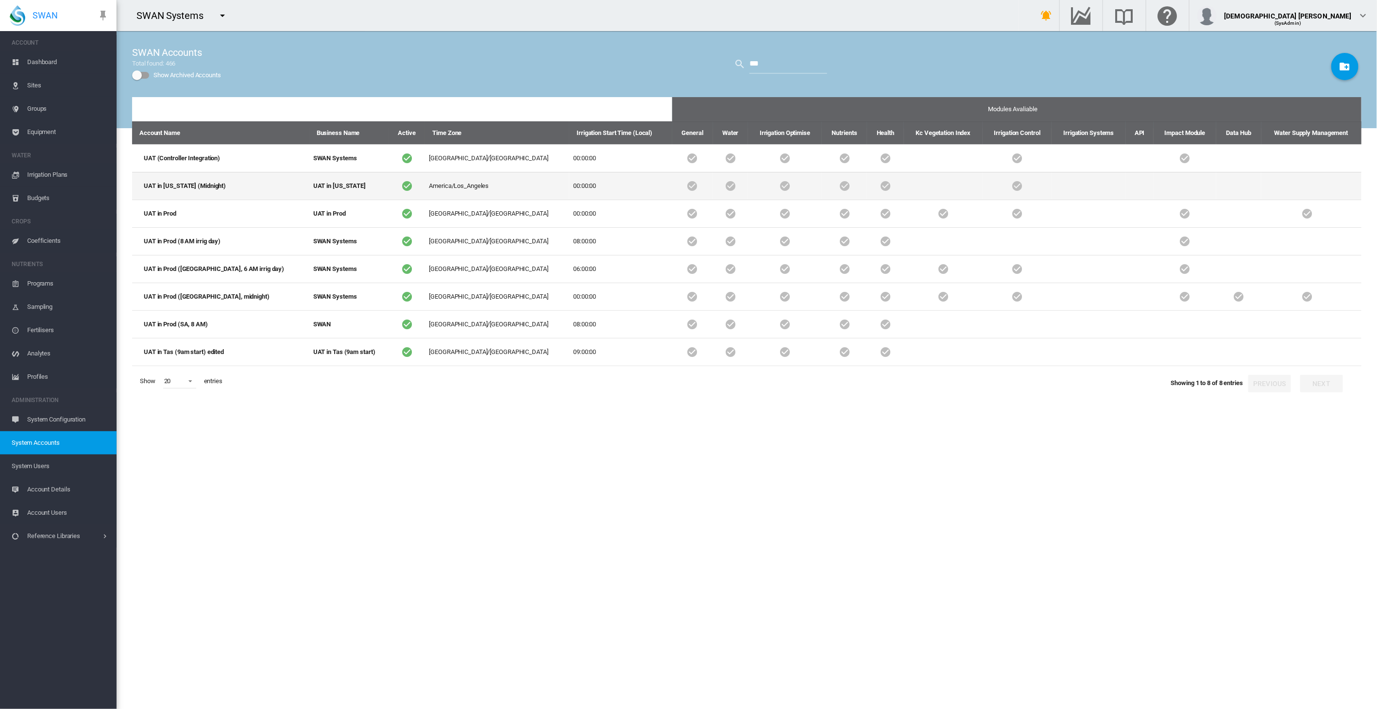
click at [427, 185] on td "America/Los_Angeles" at bounding box center [497, 186] width 144 height 28
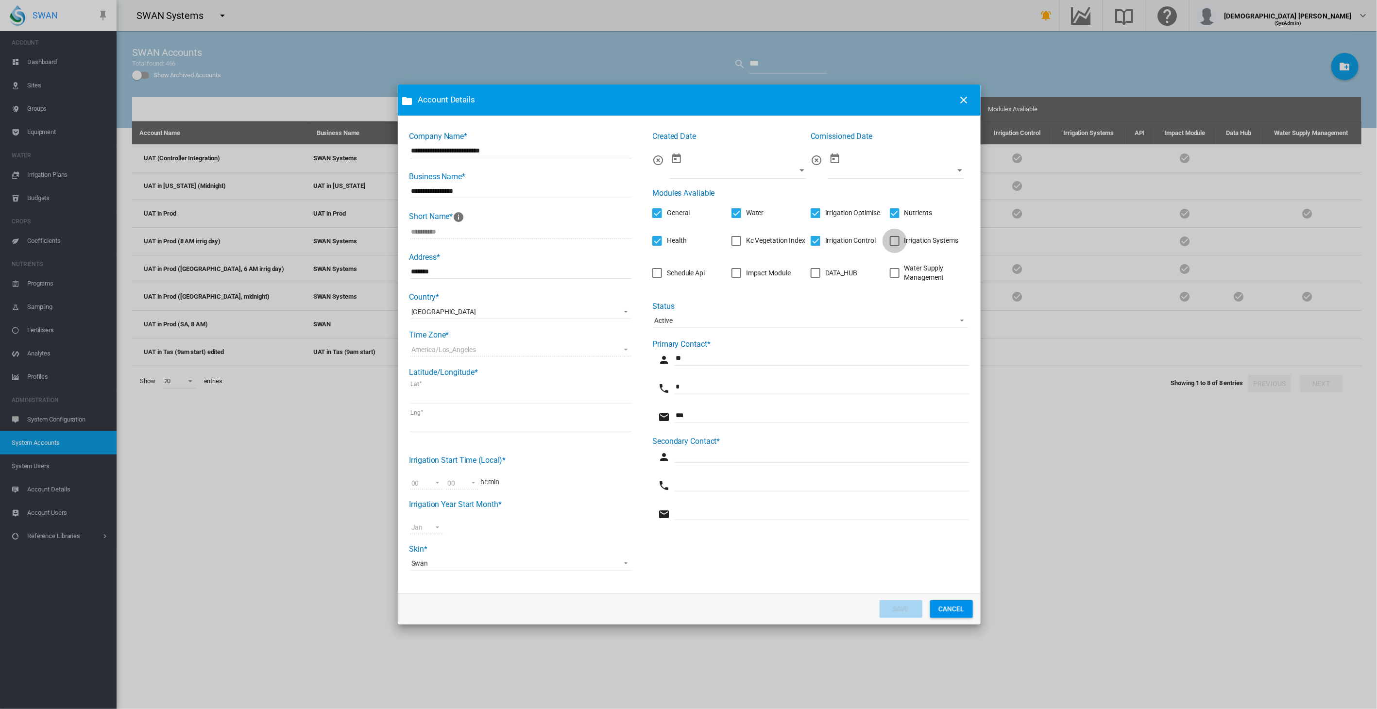
click at [891, 237] on div "Irrigation Systems" at bounding box center [895, 241] width 10 height 10
click at [891, 613] on button "SAVE" at bounding box center [900, 608] width 43 height 17
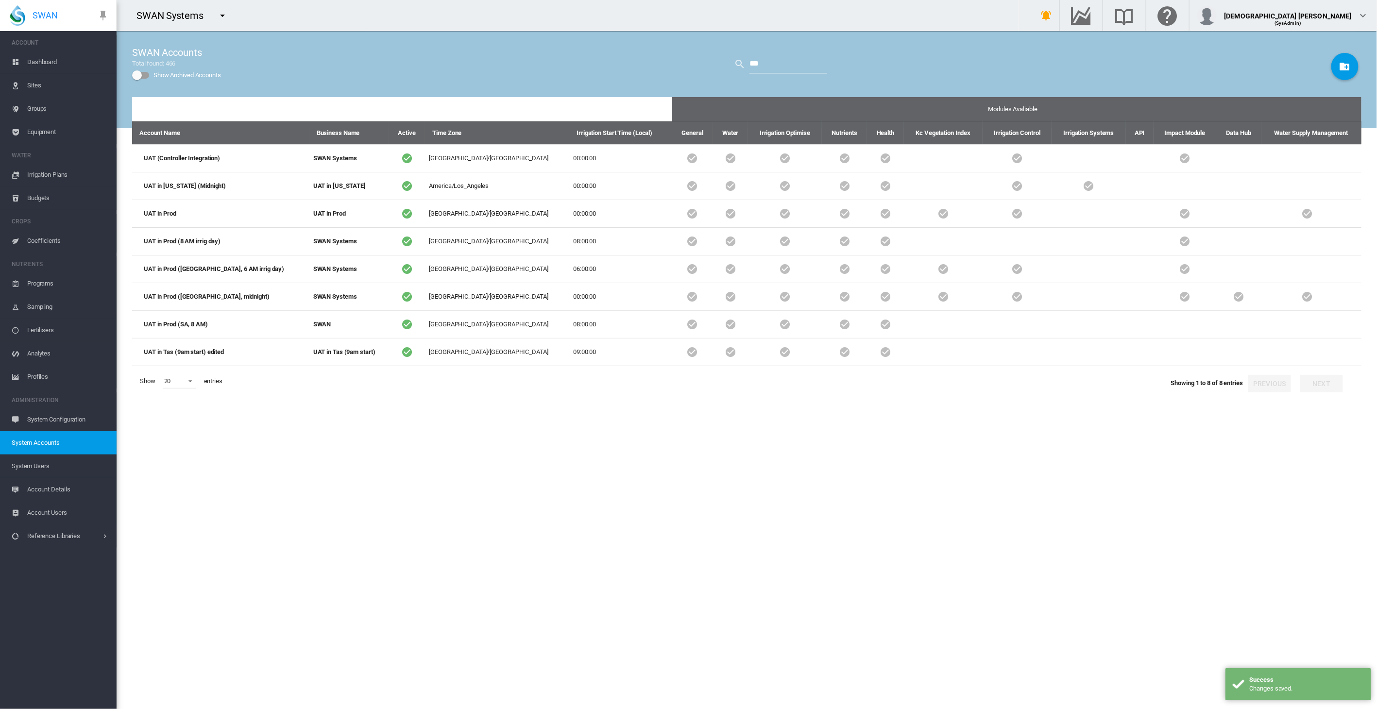
click at [220, 14] on md-icon "icon-menu-down" at bounding box center [223, 16] width 12 height 12
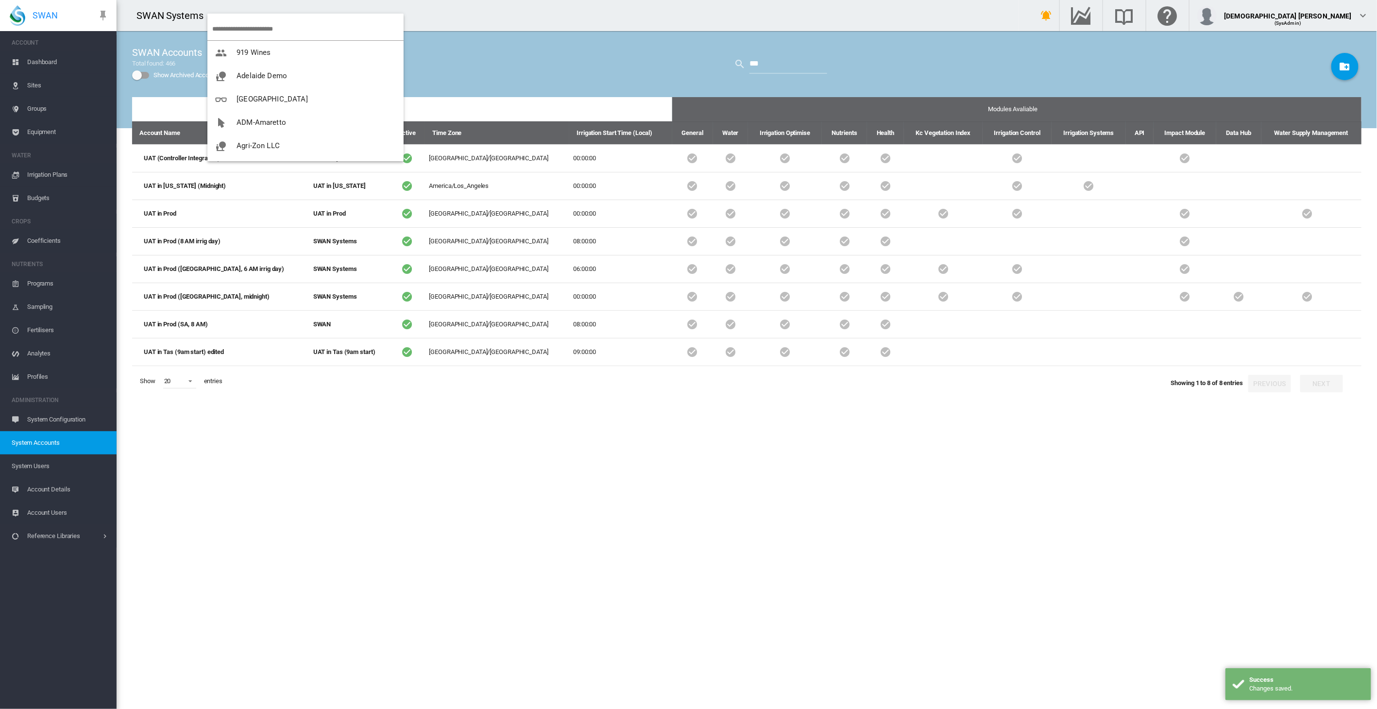
click at [229, 27] on input "search" at bounding box center [307, 28] width 191 height 23
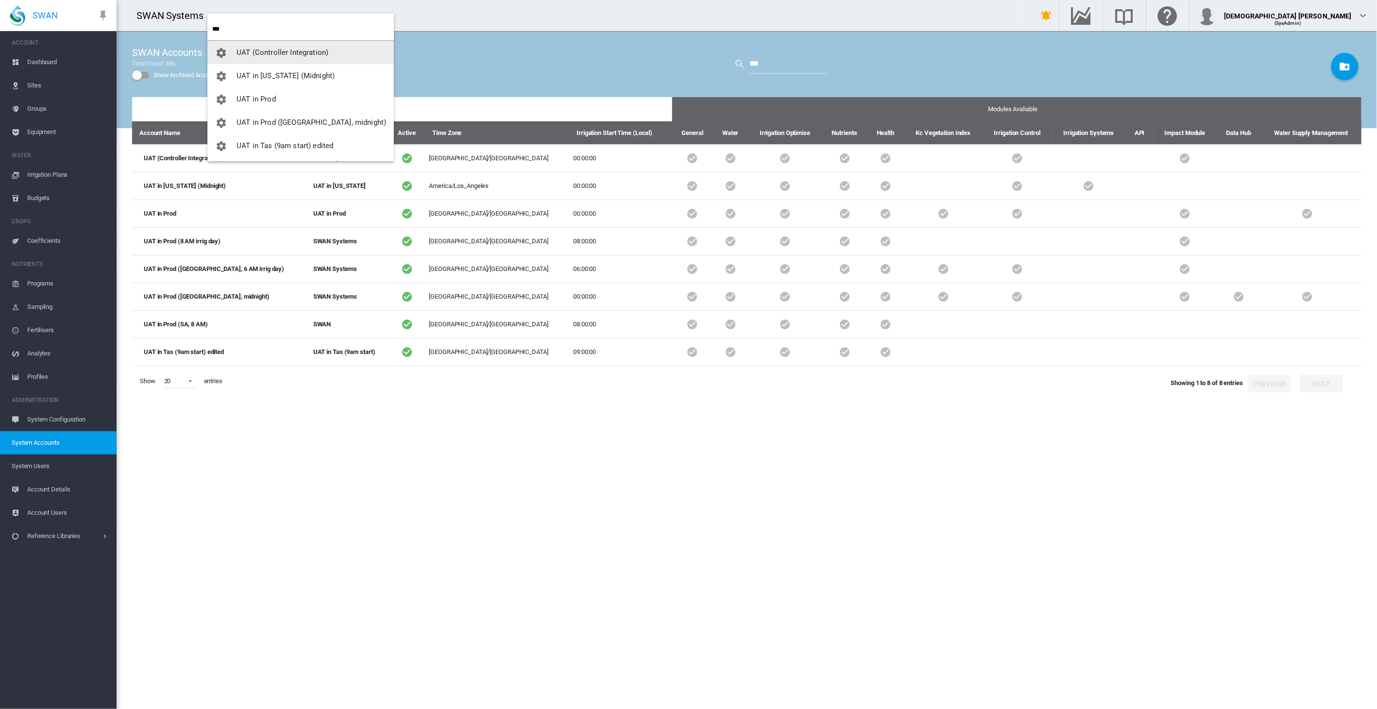
type input "***"
click at [258, 75] on span "UAT in [US_STATE] (Midnight)" at bounding box center [286, 75] width 98 height 9
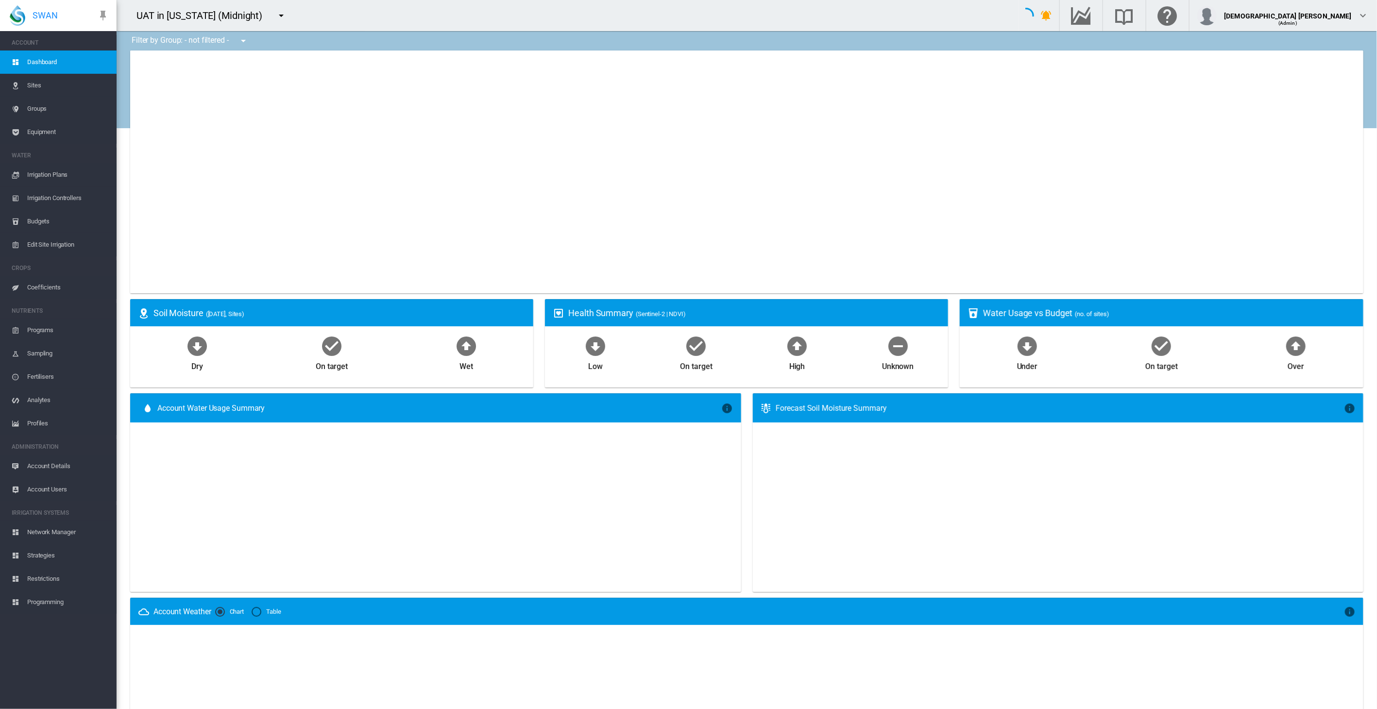
type input "**********"
